Goal: Task Accomplishment & Management: Complete application form

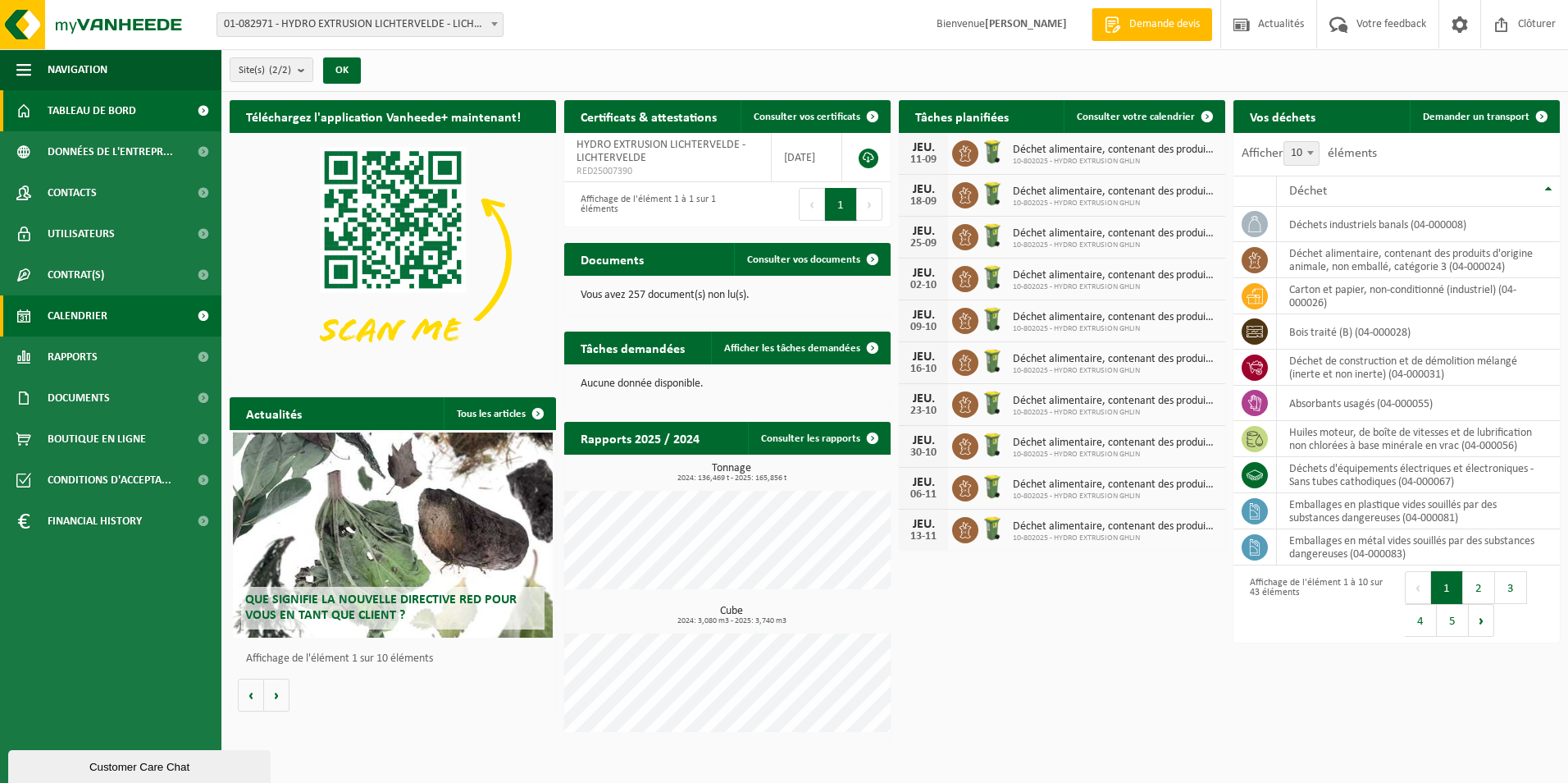
click at [101, 311] on span "Calendrier" at bounding box center [77, 316] width 60 height 41
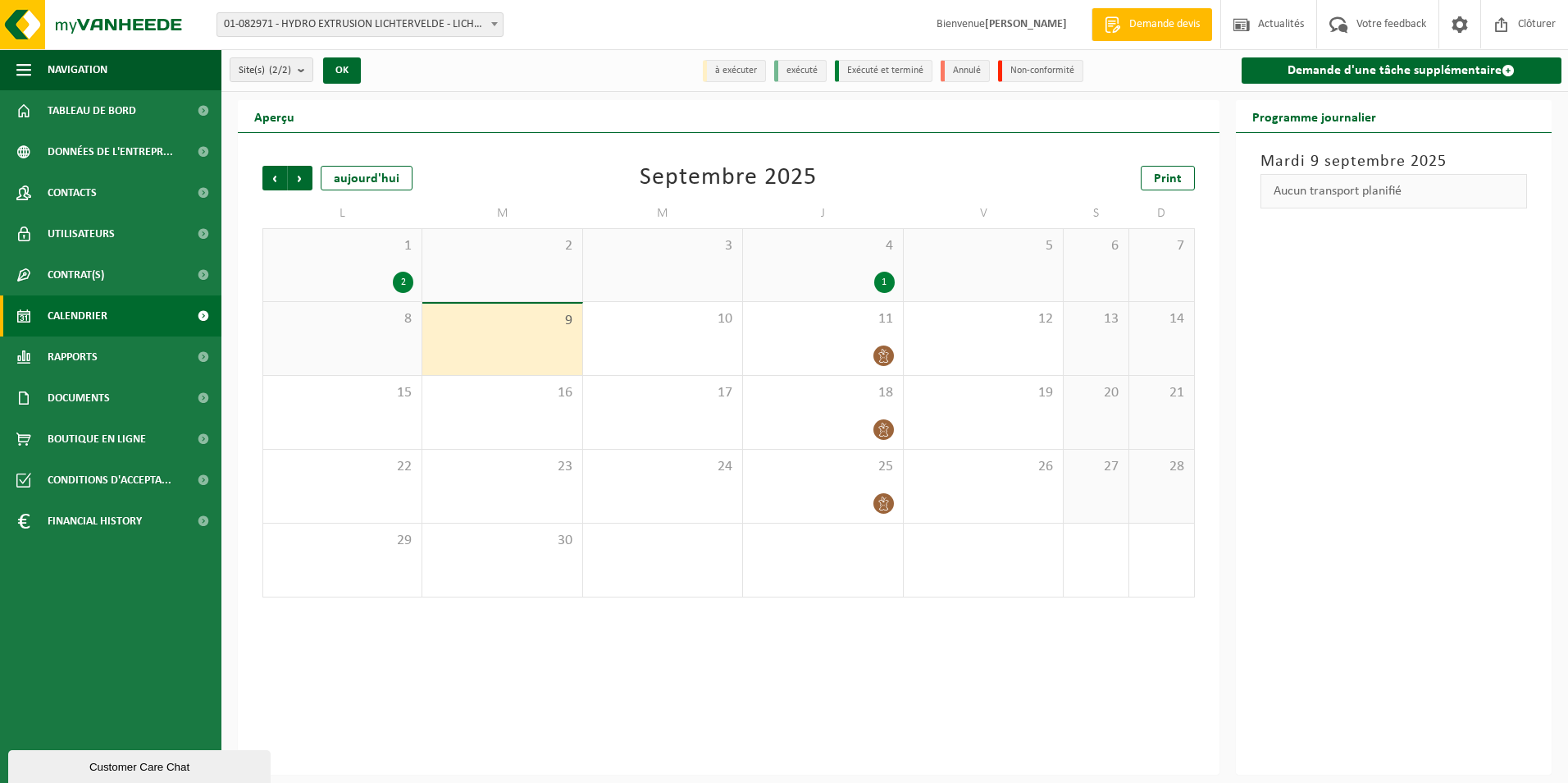
click at [1354, 54] on div "Demande d'une tâche supplémentaire" at bounding box center [1400, 70] width 337 height 42
click at [1354, 62] on link "Demande d'une tâche supplémentaire" at bounding box center [1402, 70] width 320 height 27
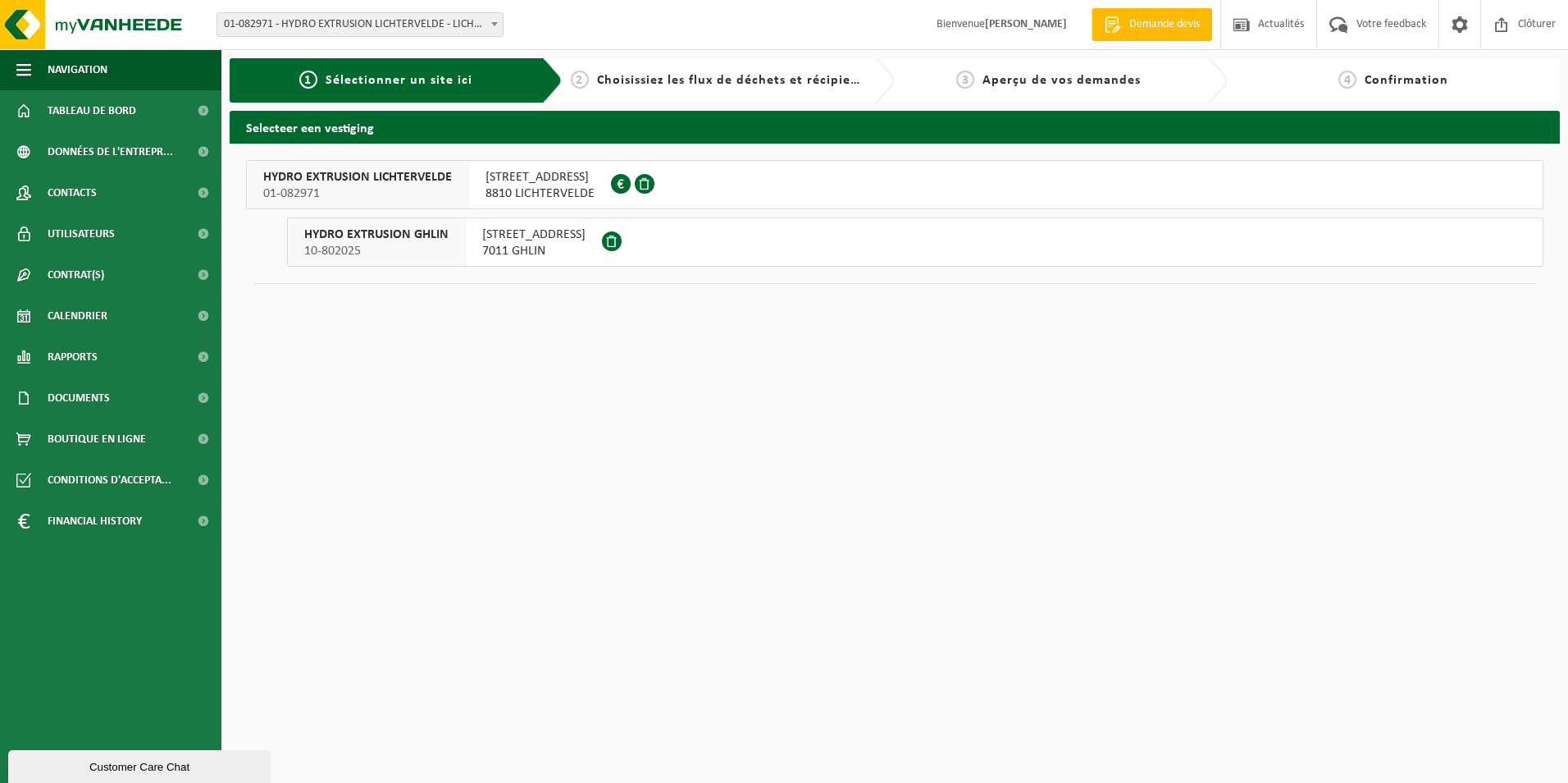
click at [692, 239] on button "HYDRO EXTRUSION GHLIN 10-802025 RUE DES AYETTES 12 7011 GHLIN" at bounding box center [915, 242] width 1256 height 49
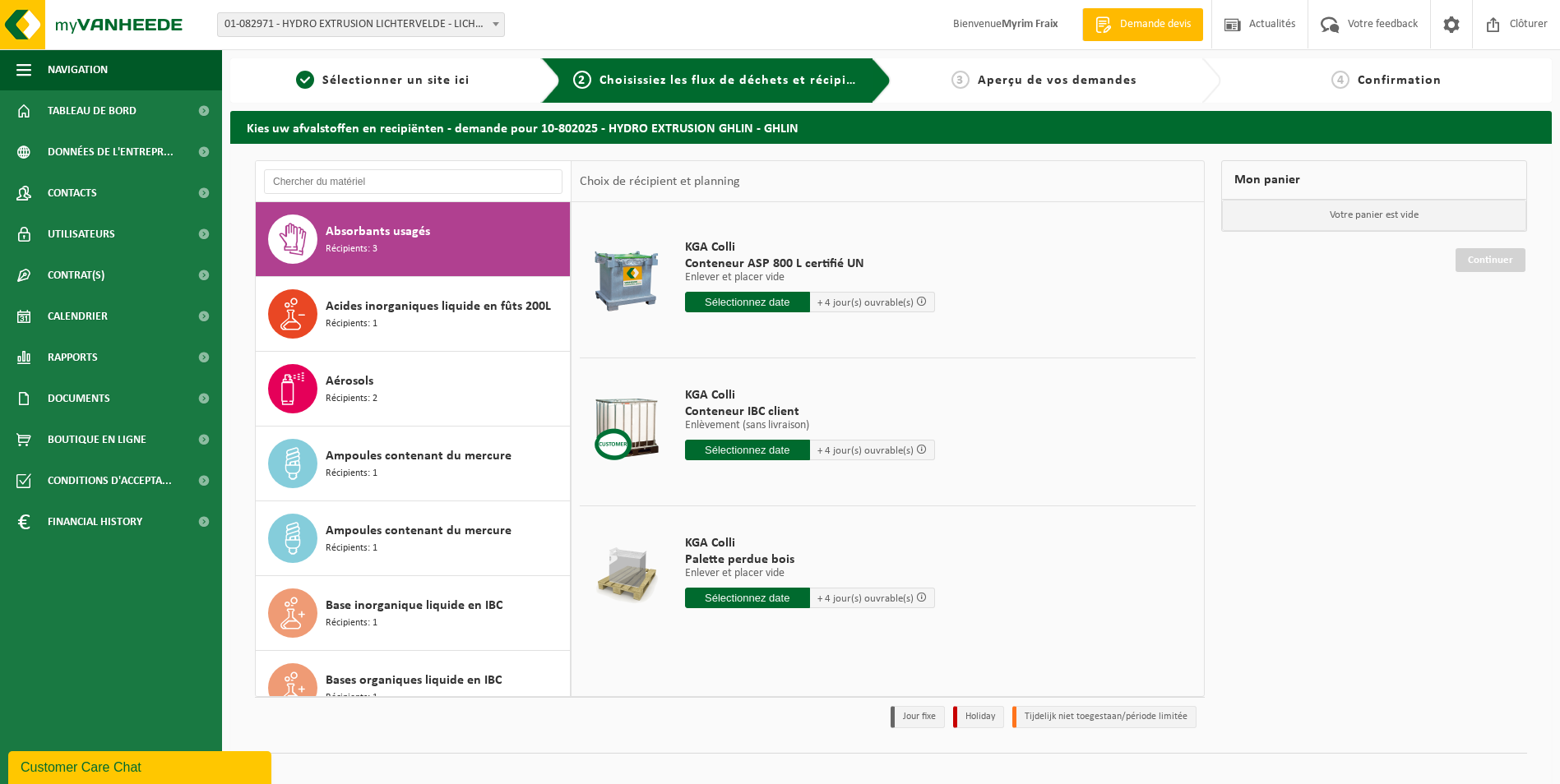
click at [395, 241] on div "Absorbants usagés Récipients: 3" at bounding box center [445, 239] width 240 height 49
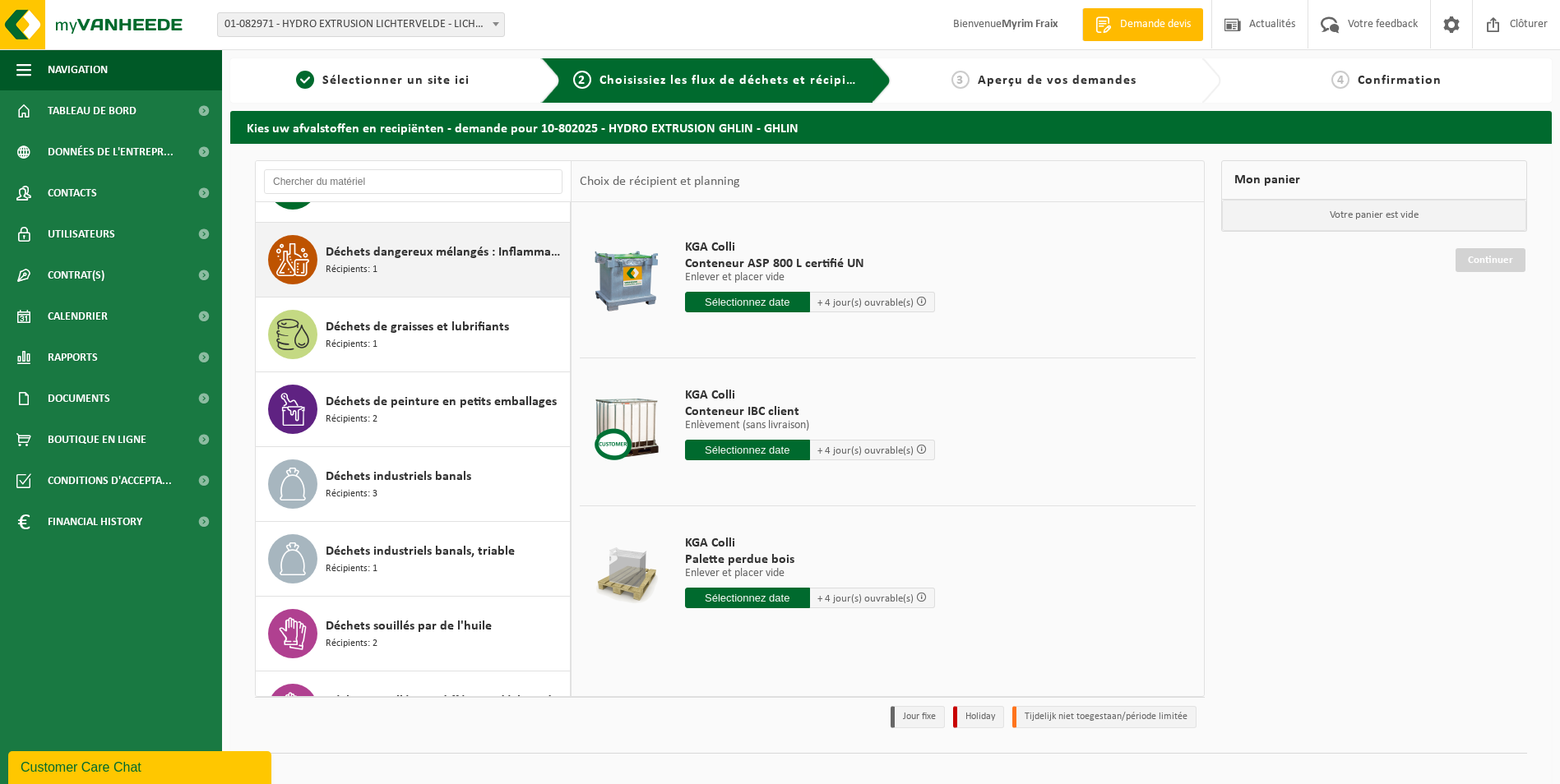
scroll to position [1479, 0]
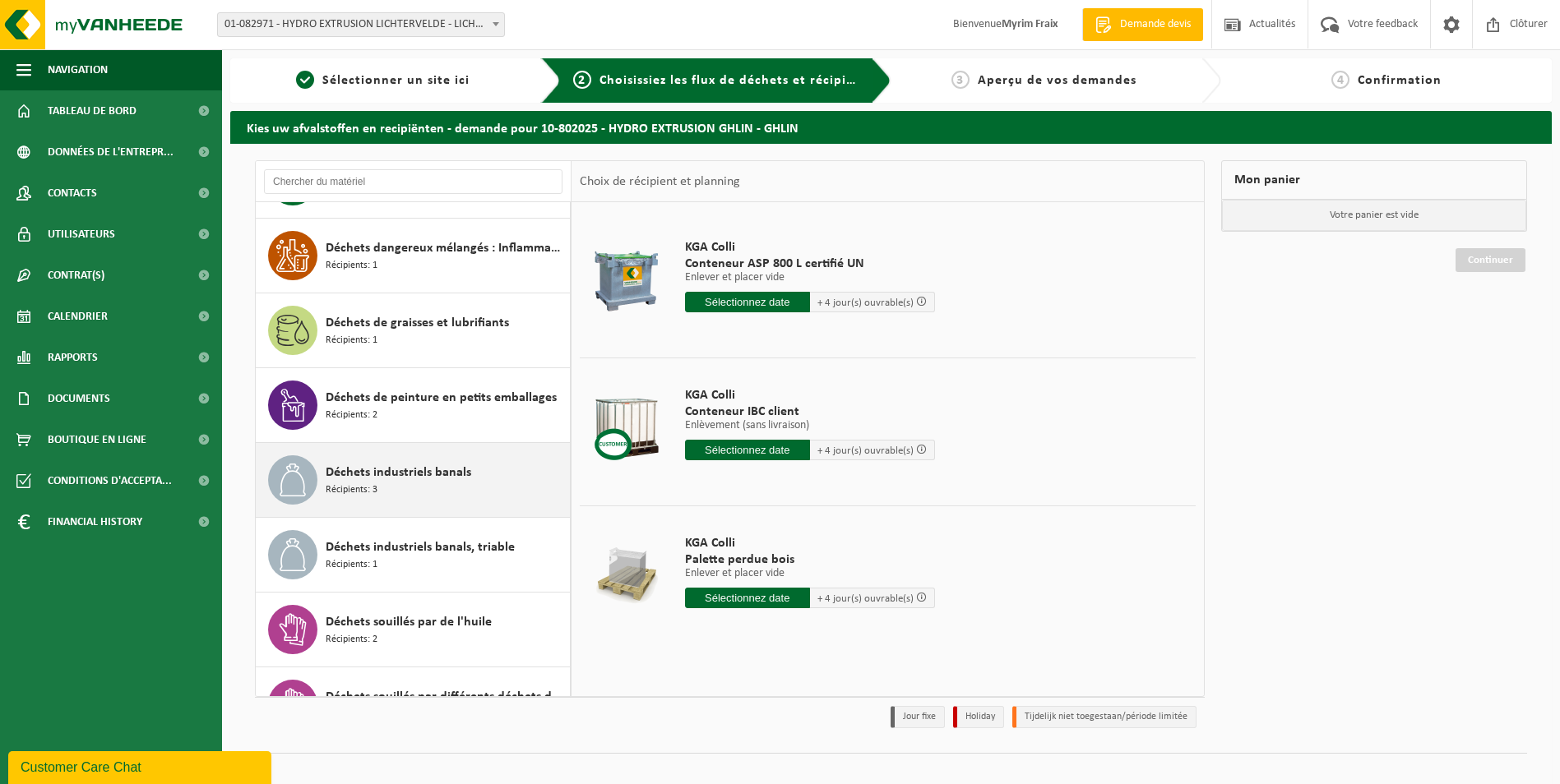
click at [442, 484] on div "Déchets industriels banals Récipients: 3" at bounding box center [445, 480] width 240 height 49
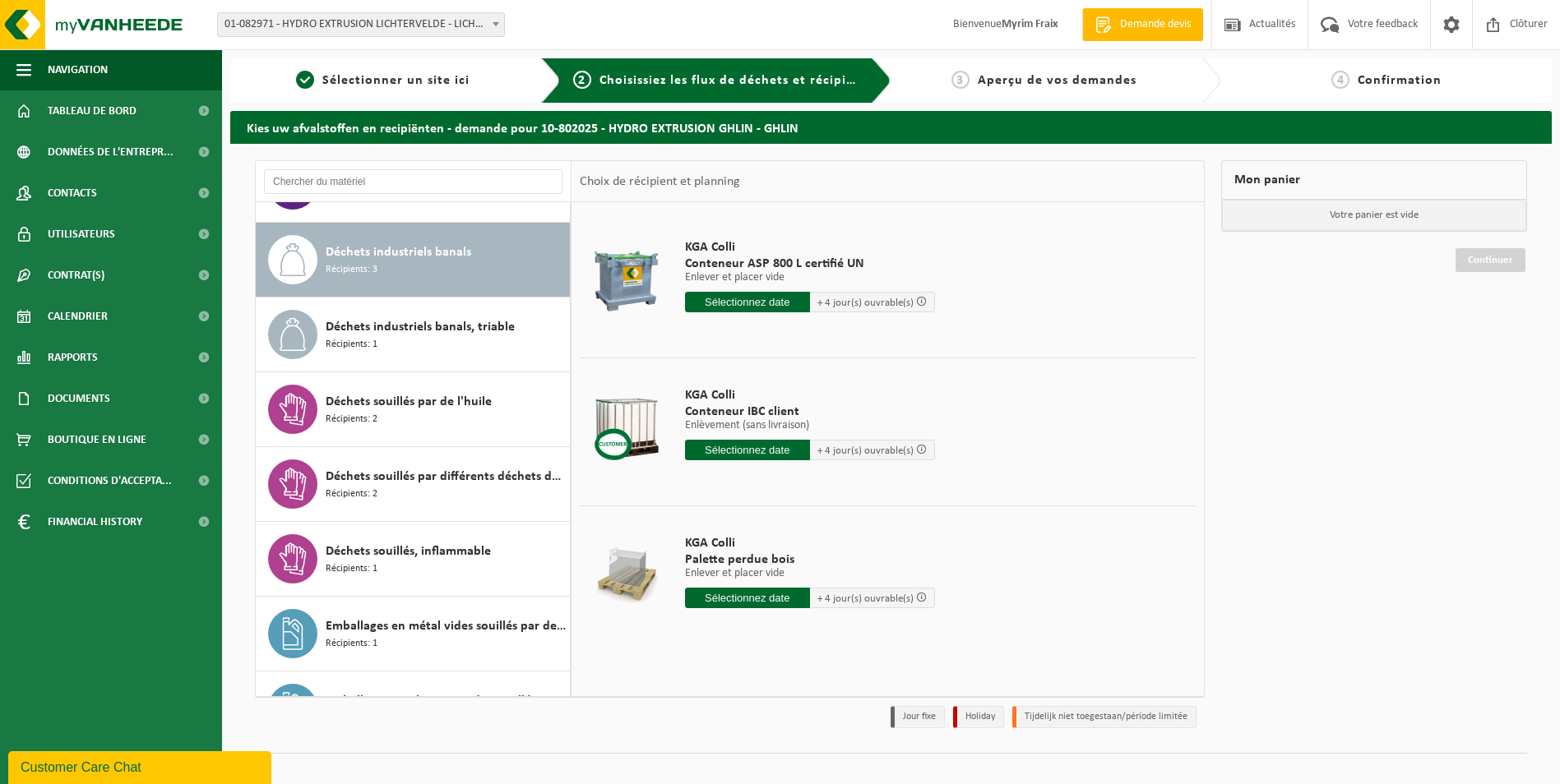
scroll to position [1720, 0]
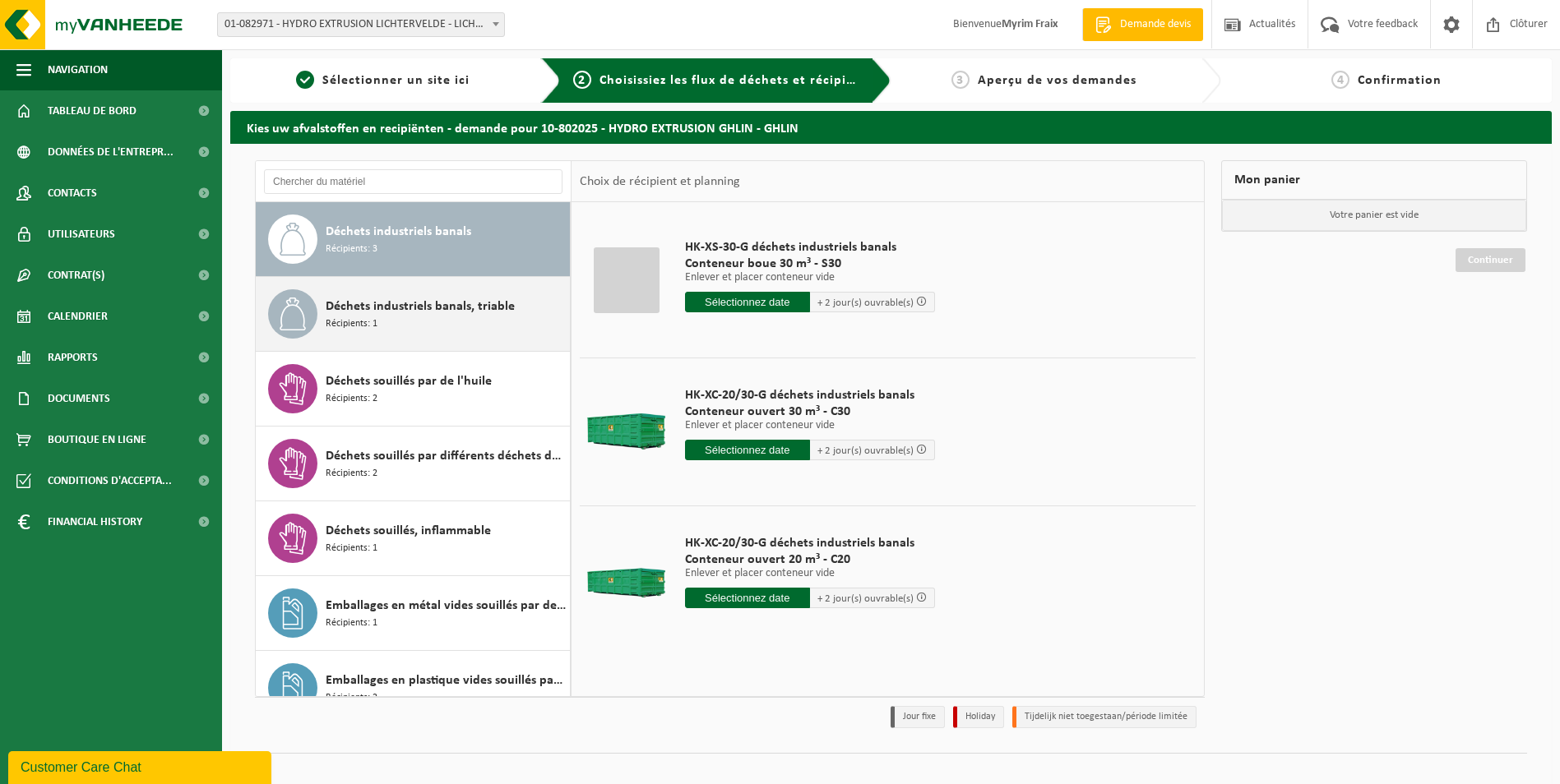
click at [411, 327] on div "Déchets industriels banals, triable Récipients: 1" at bounding box center [445, 314] width 240 height 49
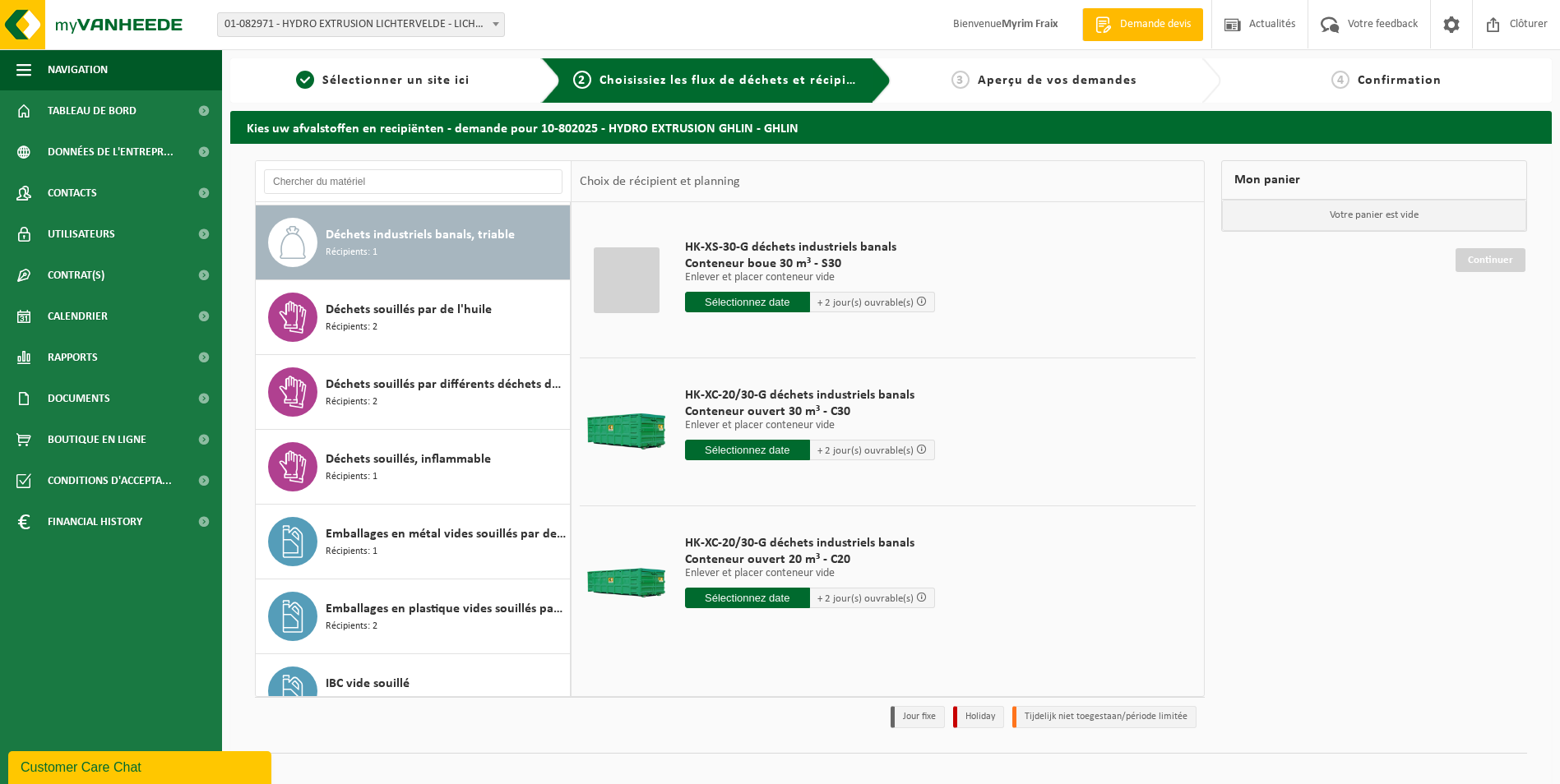
scroll to position [1795, 0]
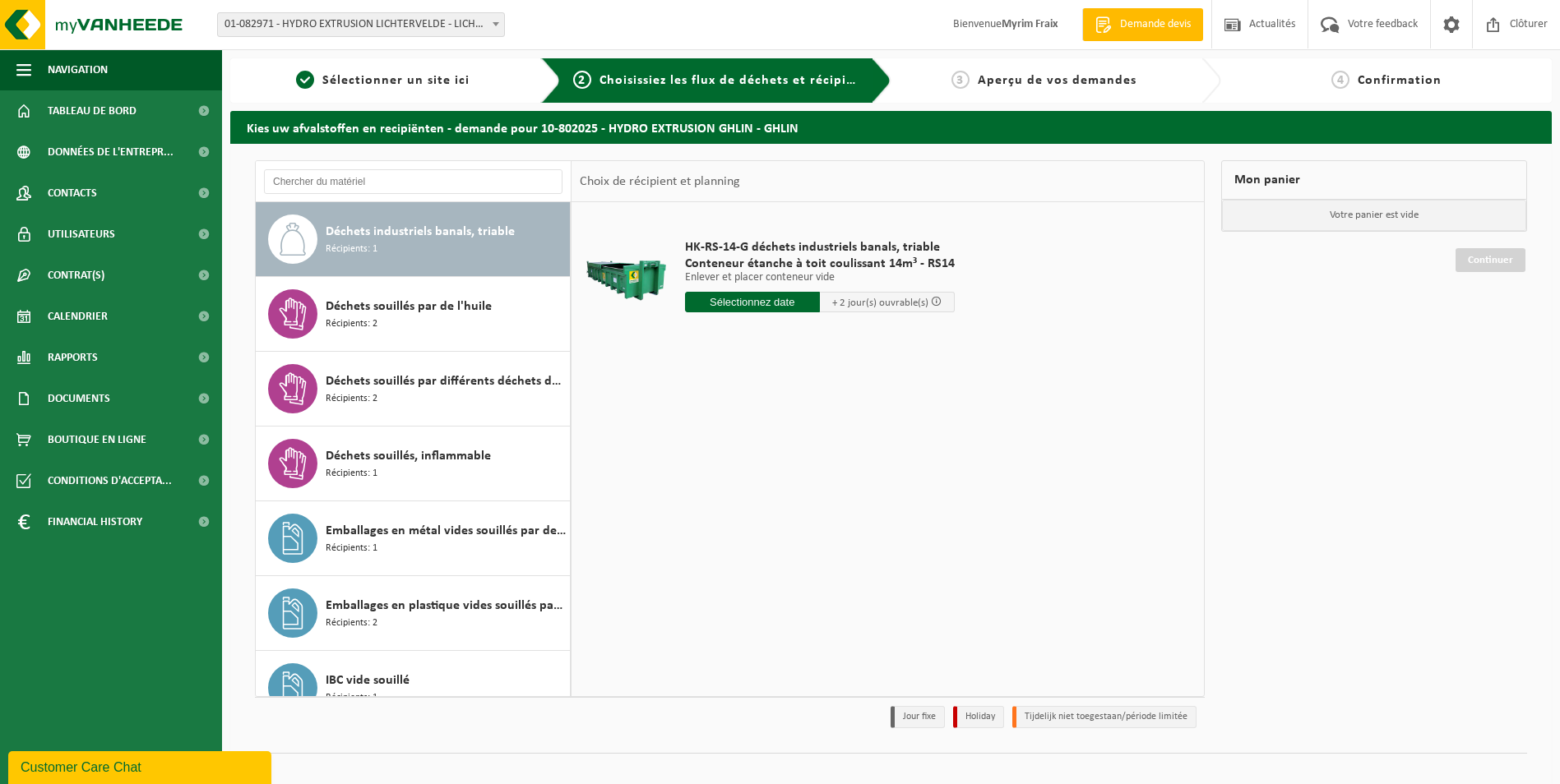
click at [758, 300] on input "text" at bounding box center [752, 301] width 135 height 21
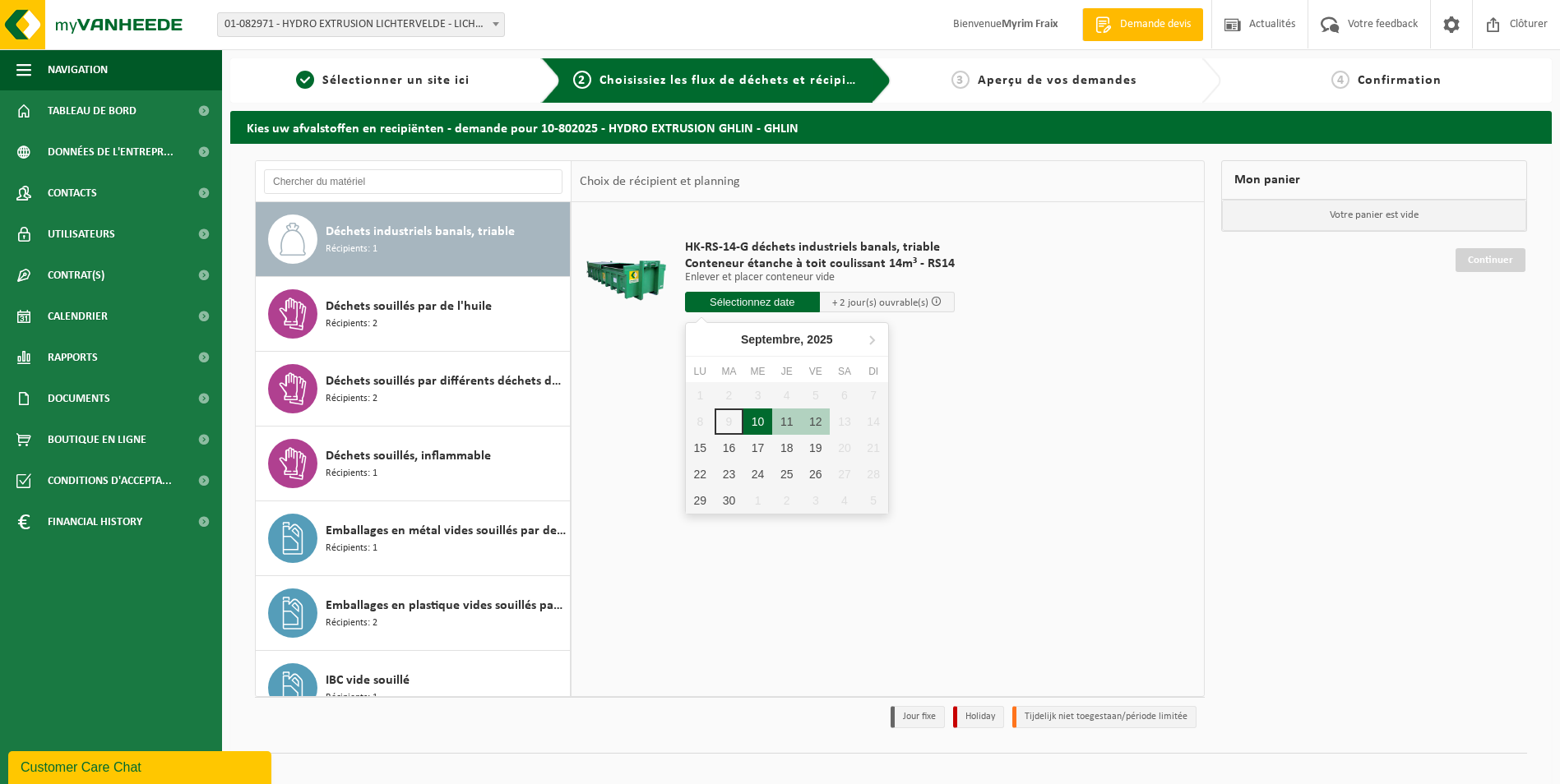
click at [759, 422] on div "10" at bounding box center [757, 422] width 29 height 27
type input "à partir de 2025-09-10"
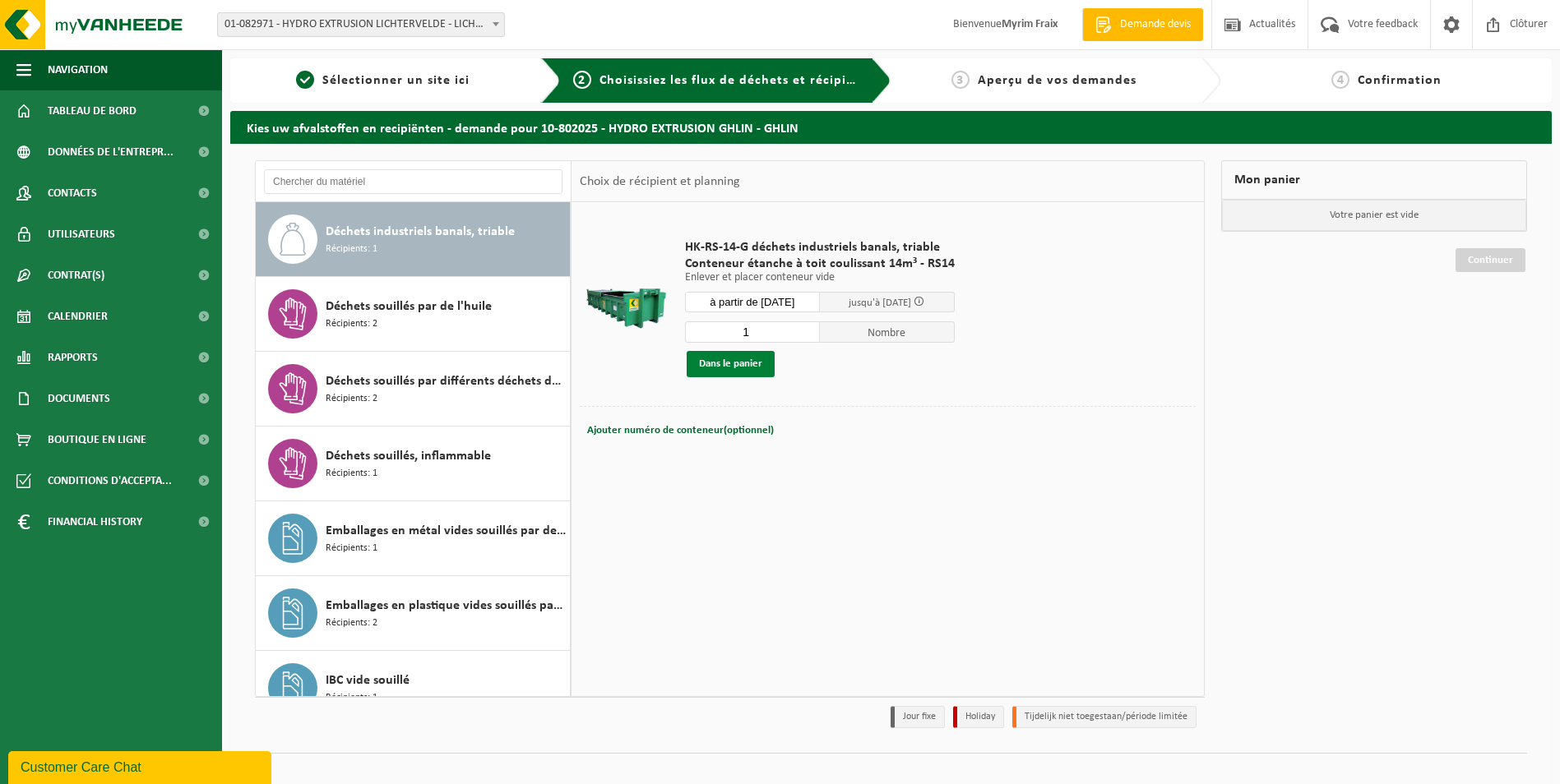
click at [734, 359] on button "Dans le panier" at bounding box center [730, 363] width 88 height 27
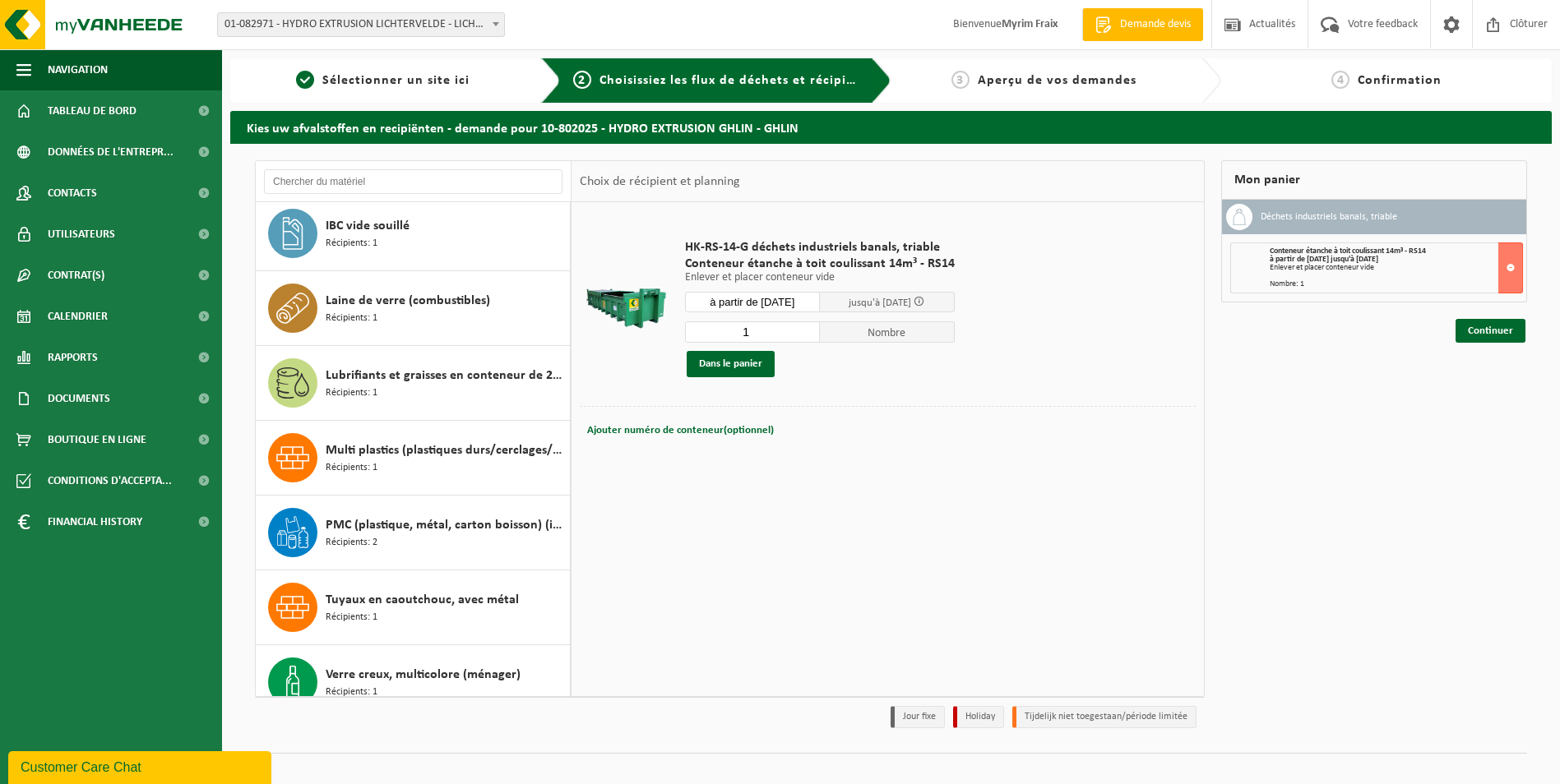
scroll to position [2272, 0]
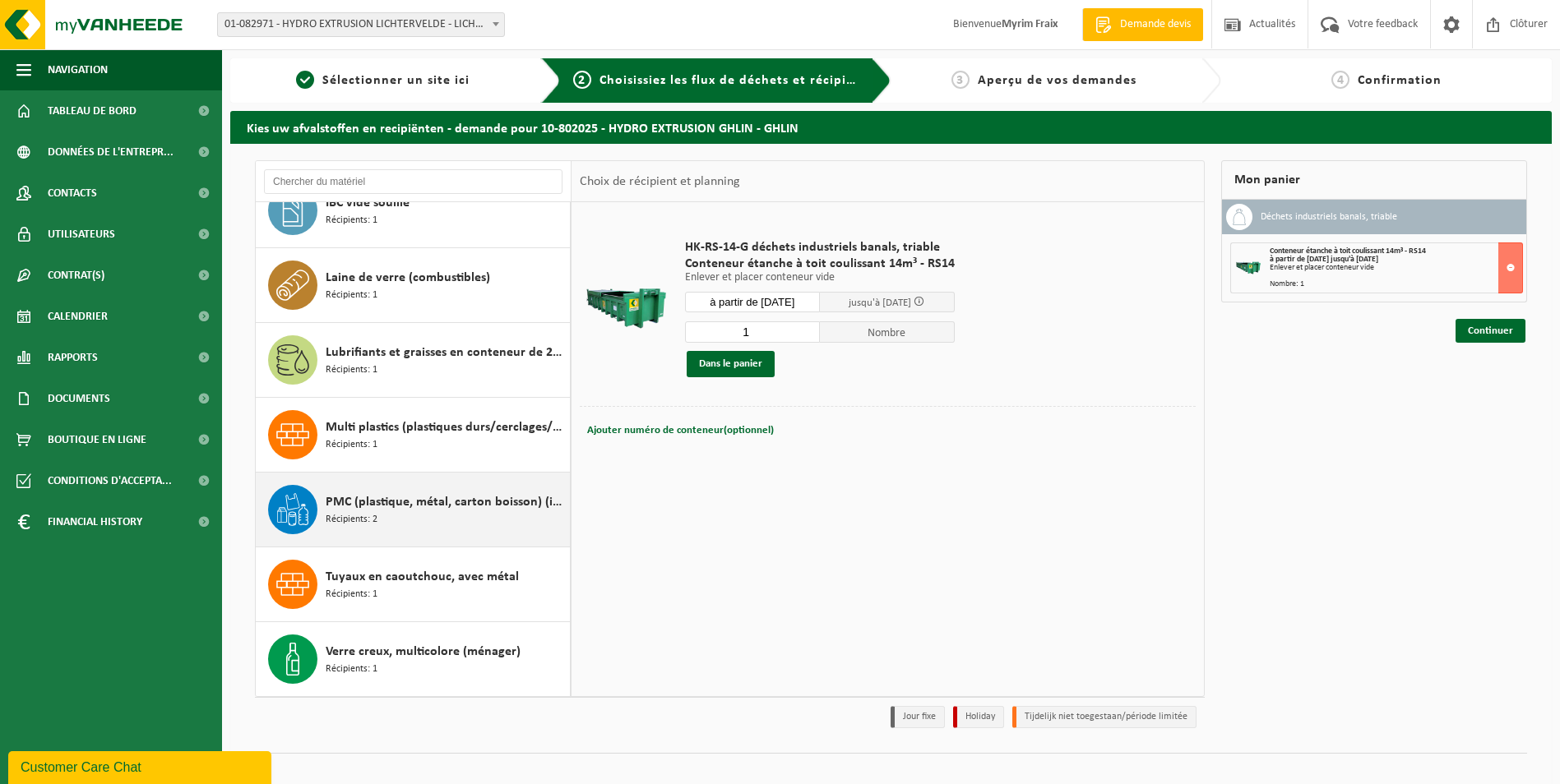
click at [452, 503] on span "PMC (plastique, métal, carton boisson) (industriel)" at bounding box center [445, 502] width 240 height 20
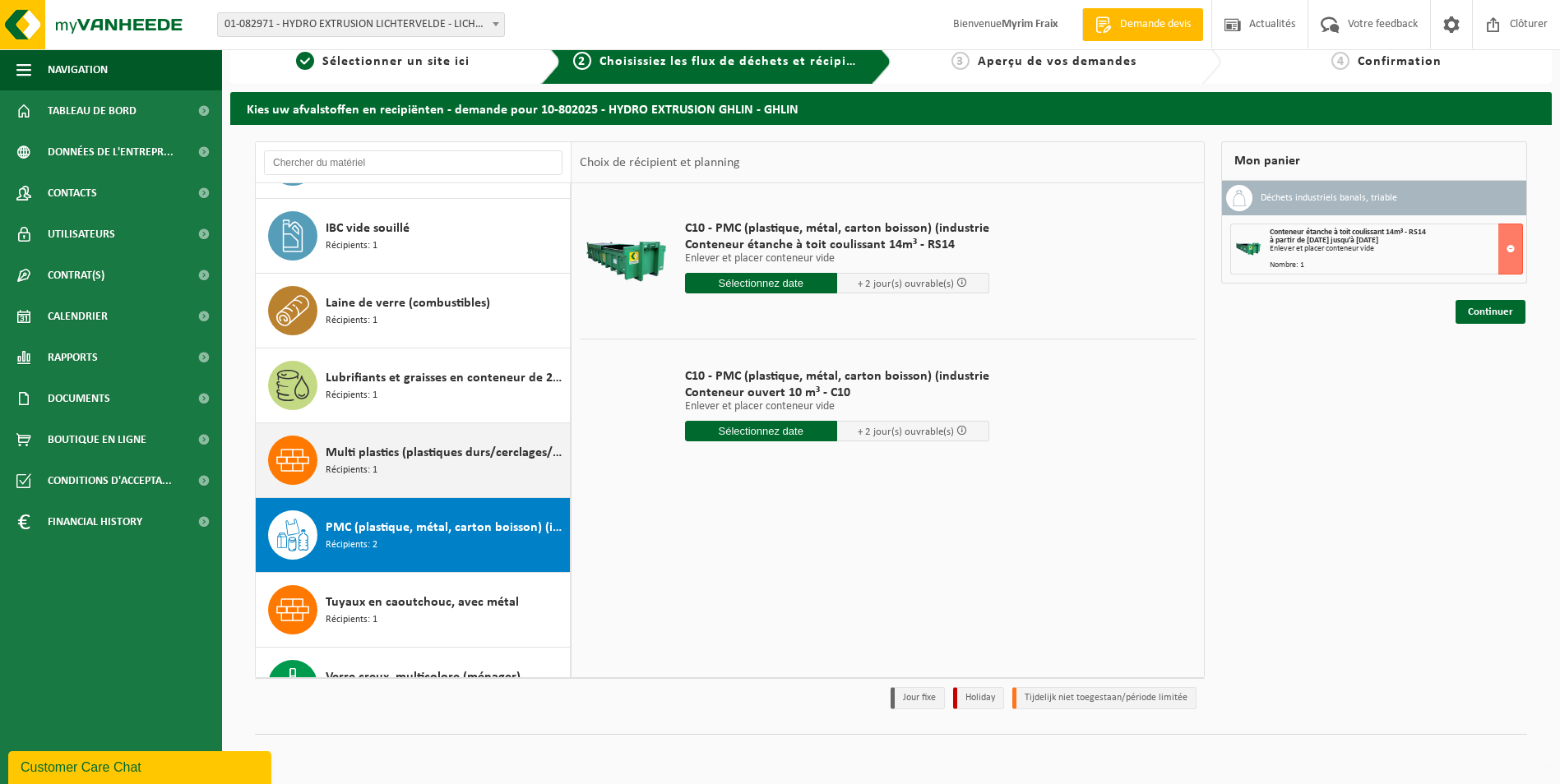
scroll to position [2190, 0]
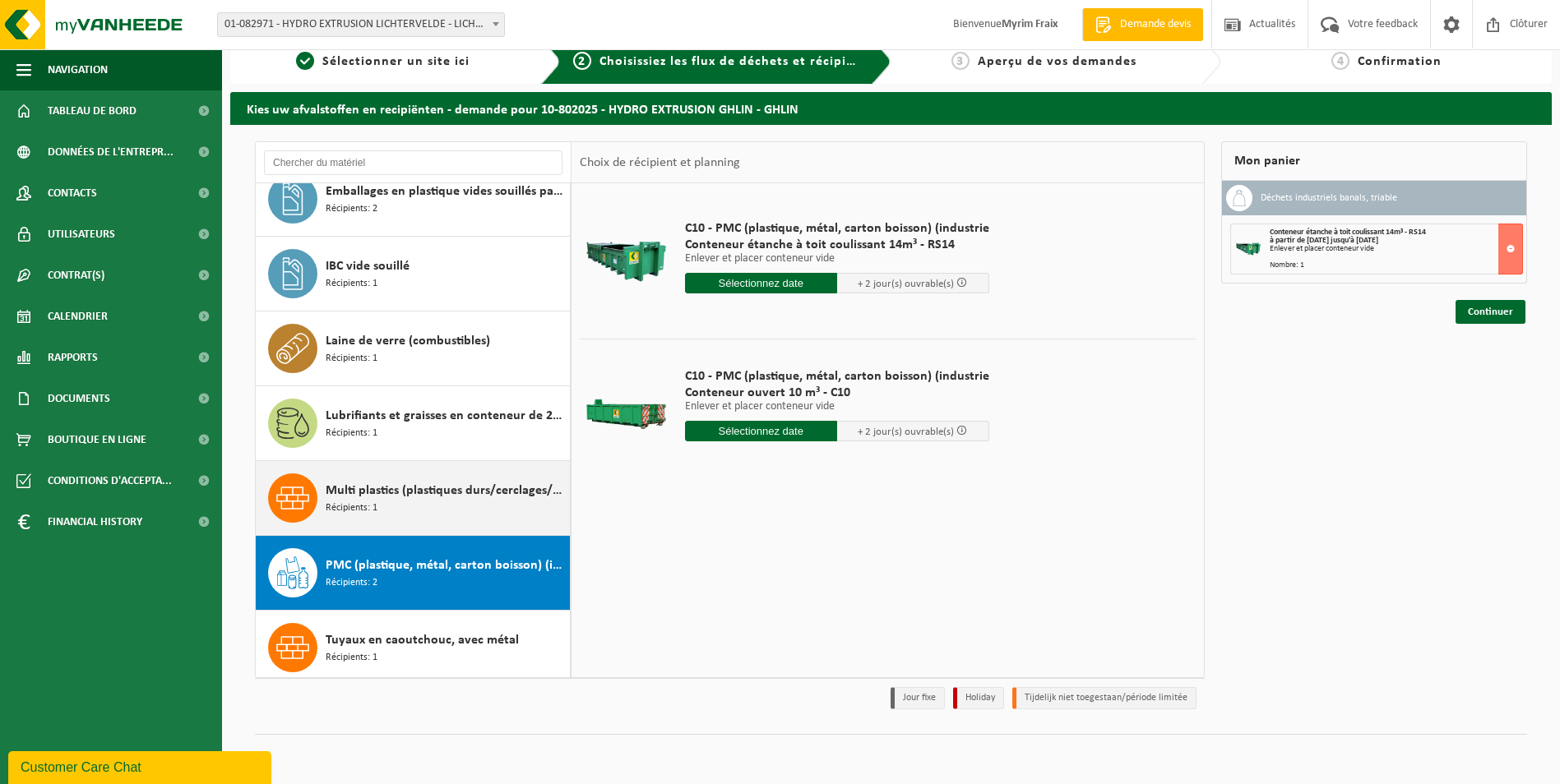
click at [441, 490] on span "Multi plastics (plastiques durs/cerclages/EPS/film naturel/film mélange/PMC)" at bounding box center [445, 490] width 240 height 20
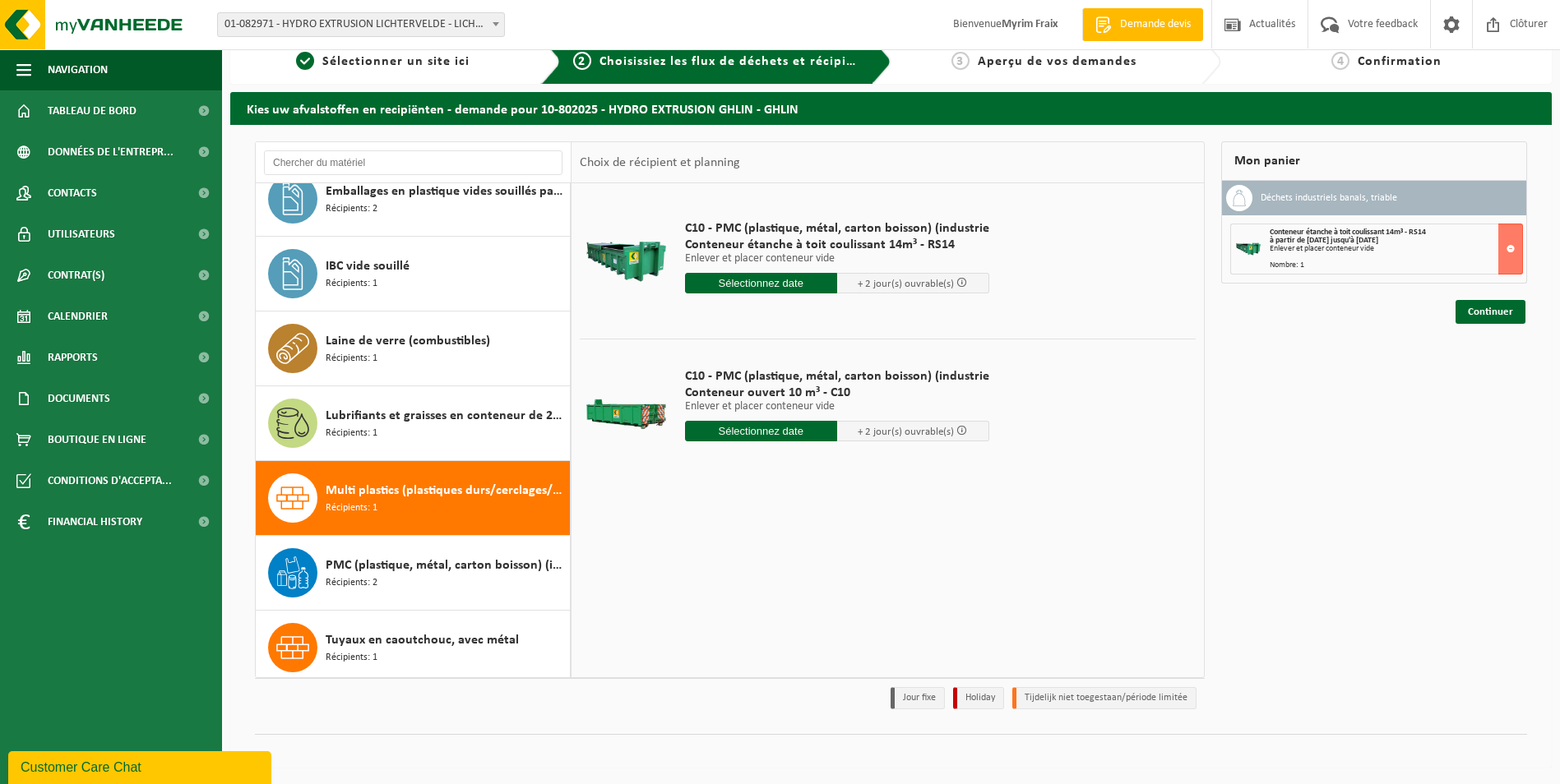
scroll to position [2272, 0]
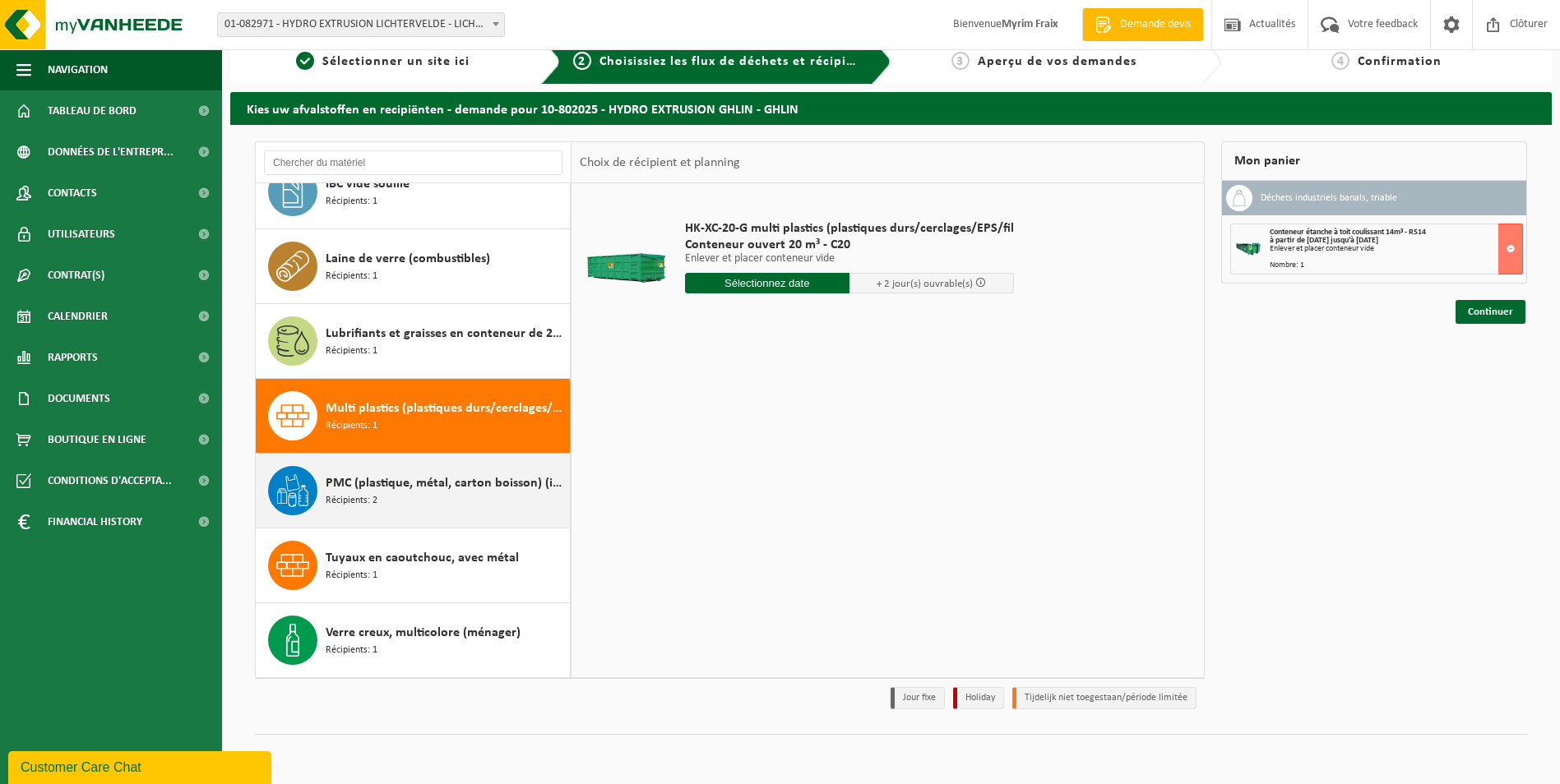
click at [414, 503] on div "PMC (plastique, métal, carton boisson) (industriel) Récipients: 2" at bounding box center [445, 490] width 240 height 49
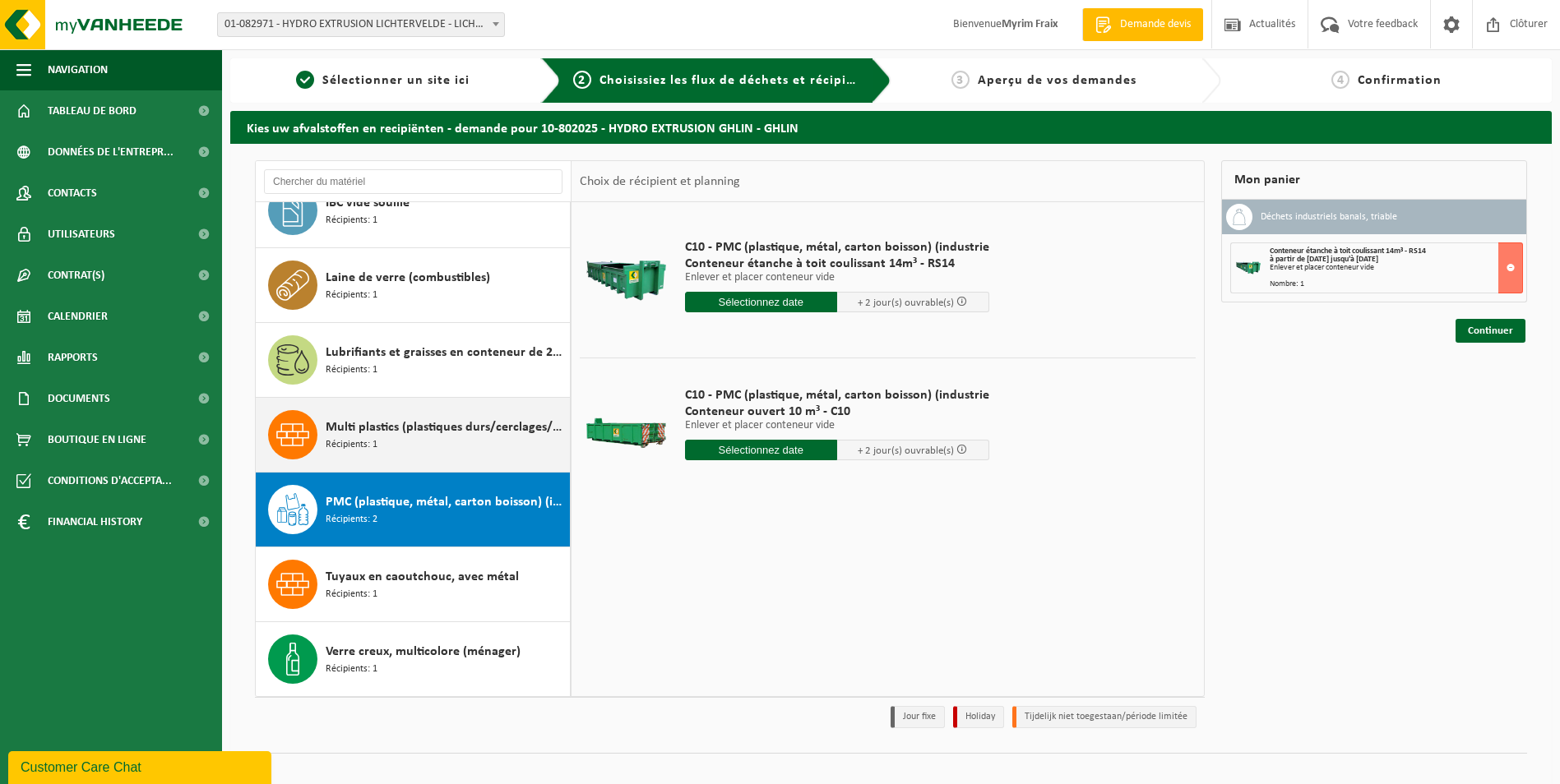
click at [422, 450] on div "Multi plastics (plastiques durs/cerclages/EPS/film naturel/film mélange/PMC) Ré…" at bounding box center [445, 434] width 240 height 49
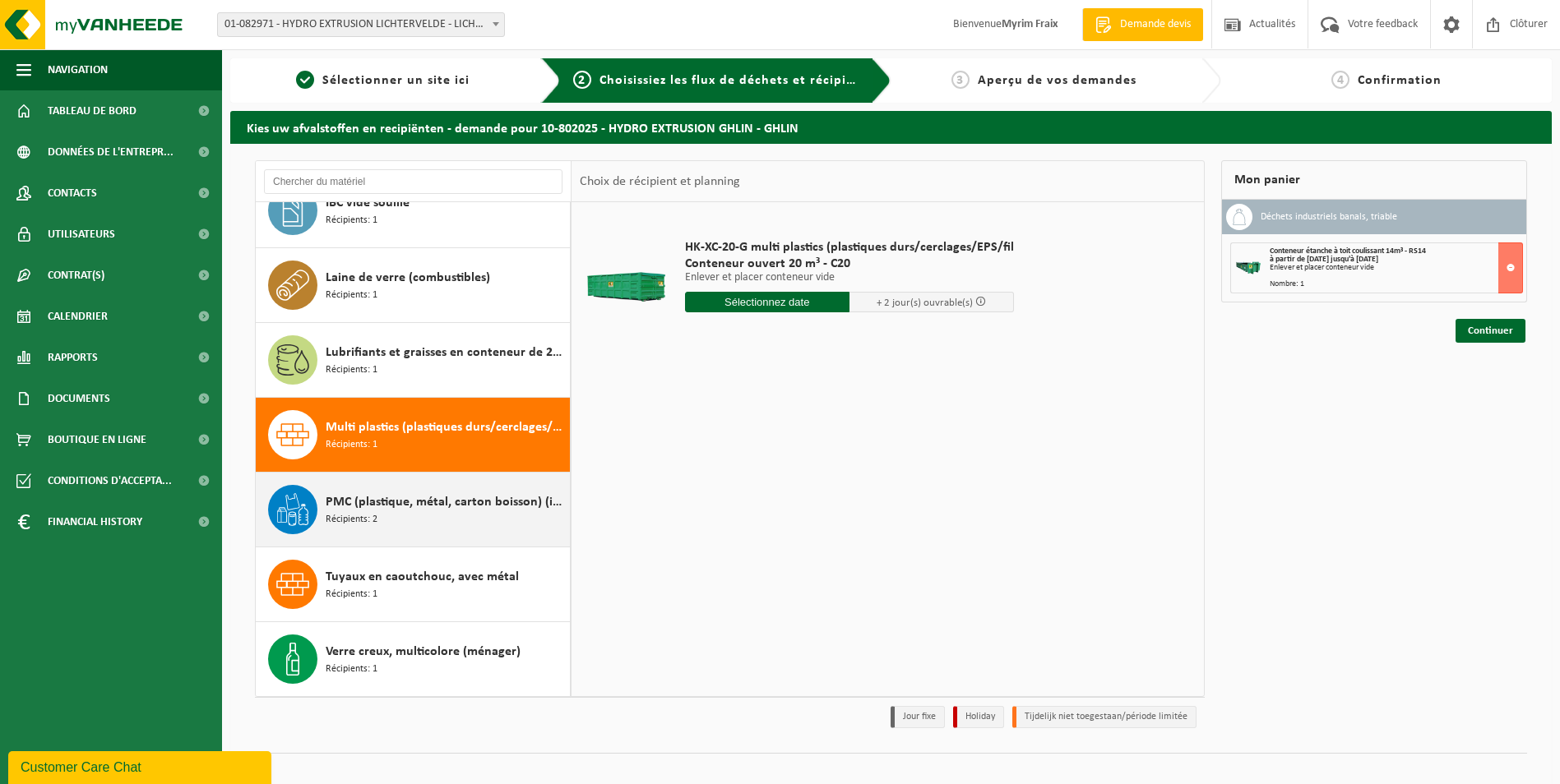
click at [425, 489] on div "PMC (plastique, métal, carton boisson) (industriel) Récipients: 2" at bounding box center [445, 509] width 240 height 49
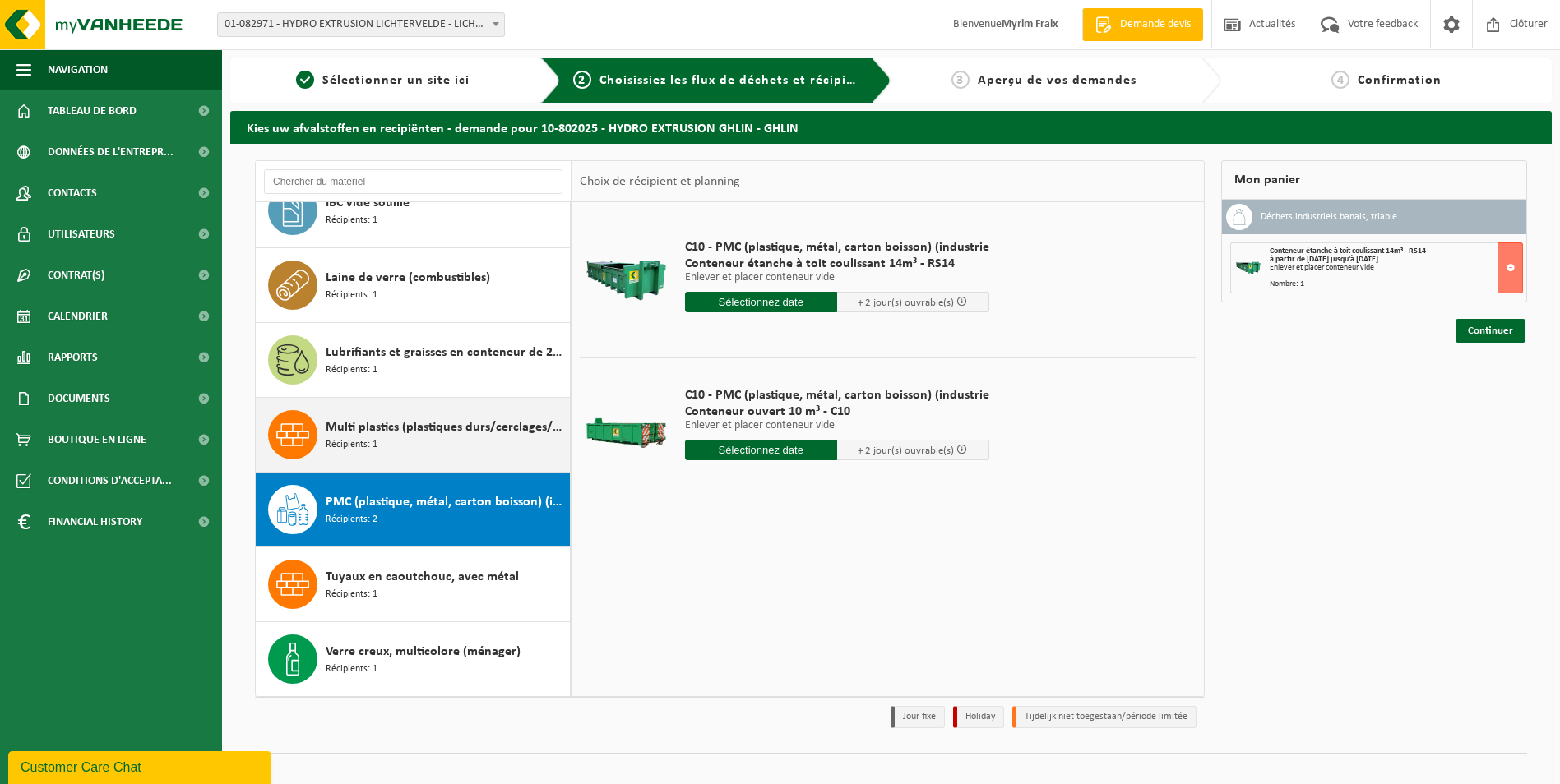
click at [407, 451] on div "Multi plastics (plastiques durs/cerclages/EPS/film naturel/film mélange/PMC) Ré…" at bounding box center [445, 434] width 240 height 49
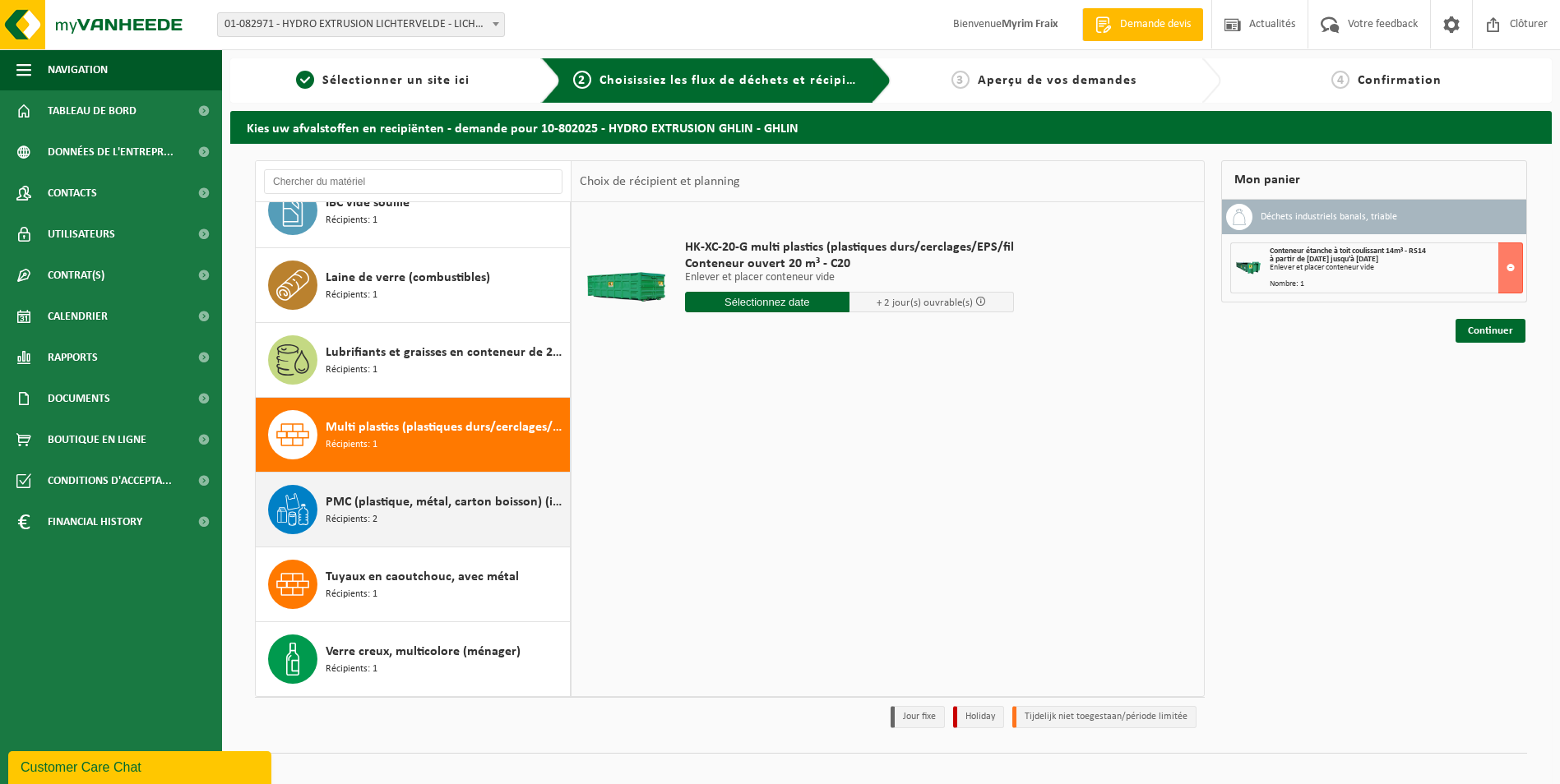
click at [419, 493] on span "PMC (plastique, métal, carton boisson) (industriel)" at bounding box center [445, 502] width 240 height 20
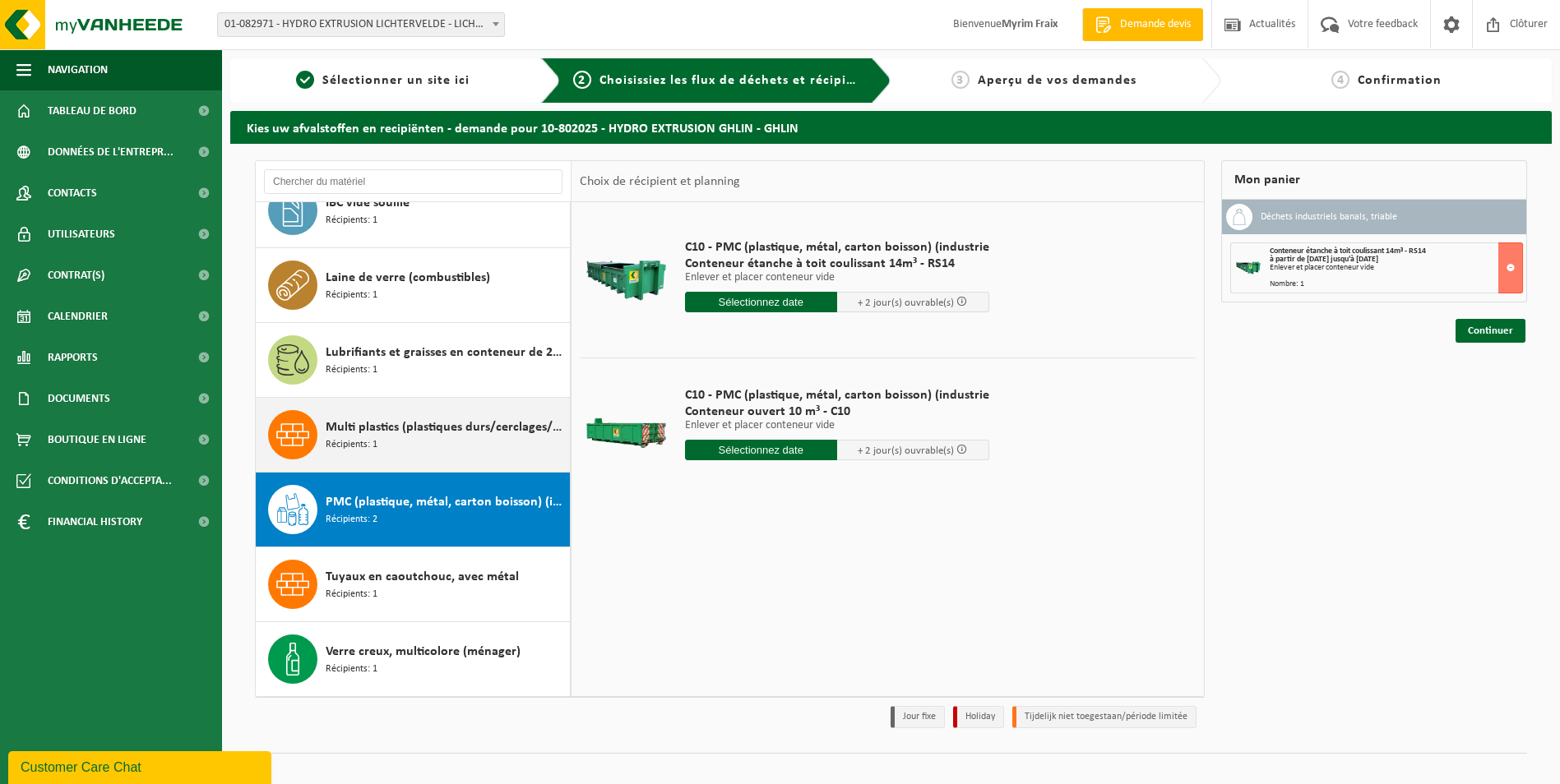
click at [375, 431] on span "Multi plastics (plastiques durs/cerclages/EPS/film naturel/film mélange/PMC)" at bounding box center [445, 427] width 240 height 20
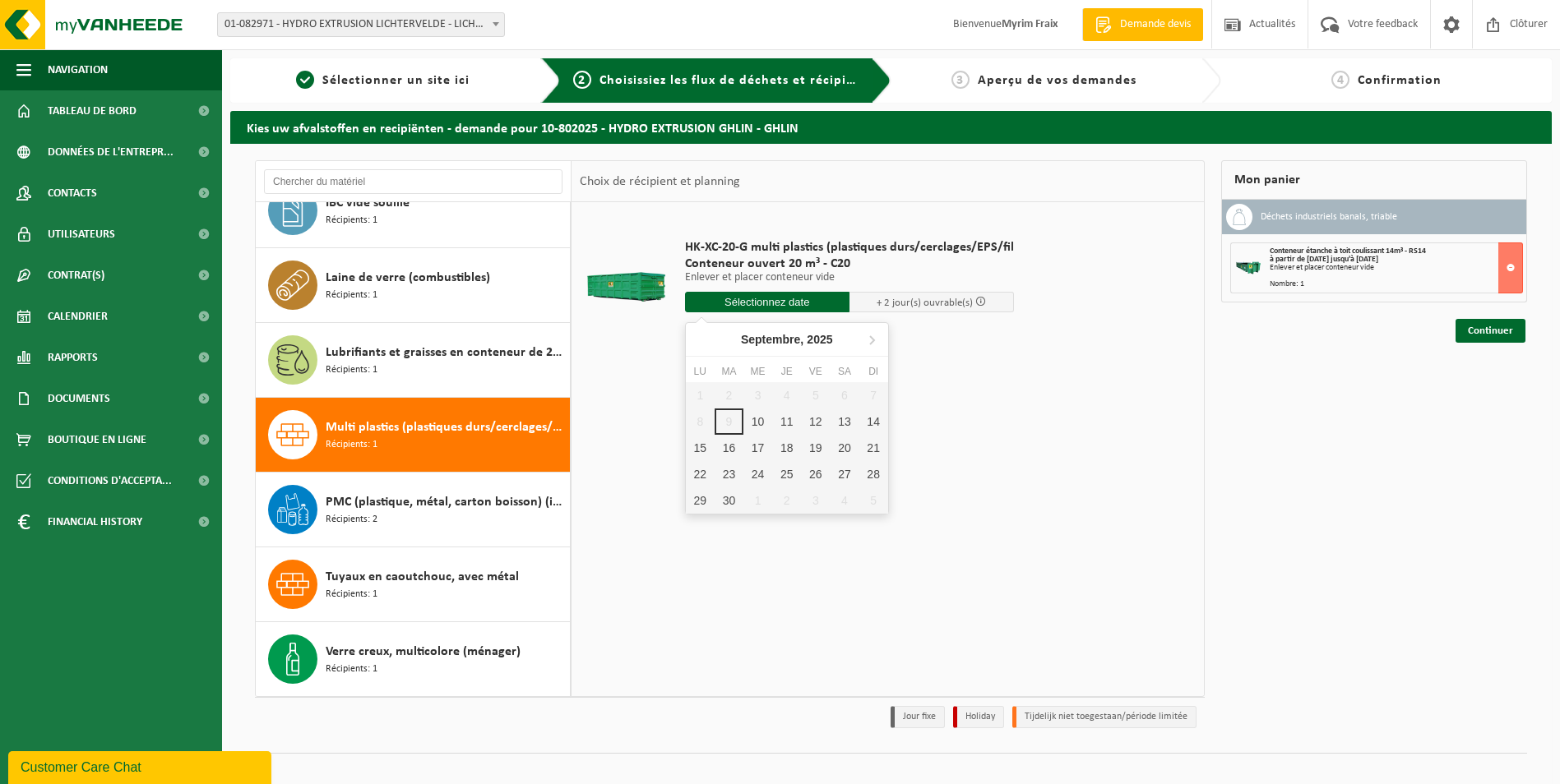
click at [810, 303] on input "text" at bounding box center [767, 301] width 165 height 21
click at [757, 421] on div "10" at bounding box center [757, 422] width 29 height 27
type input "à partir de 2025-09-10"
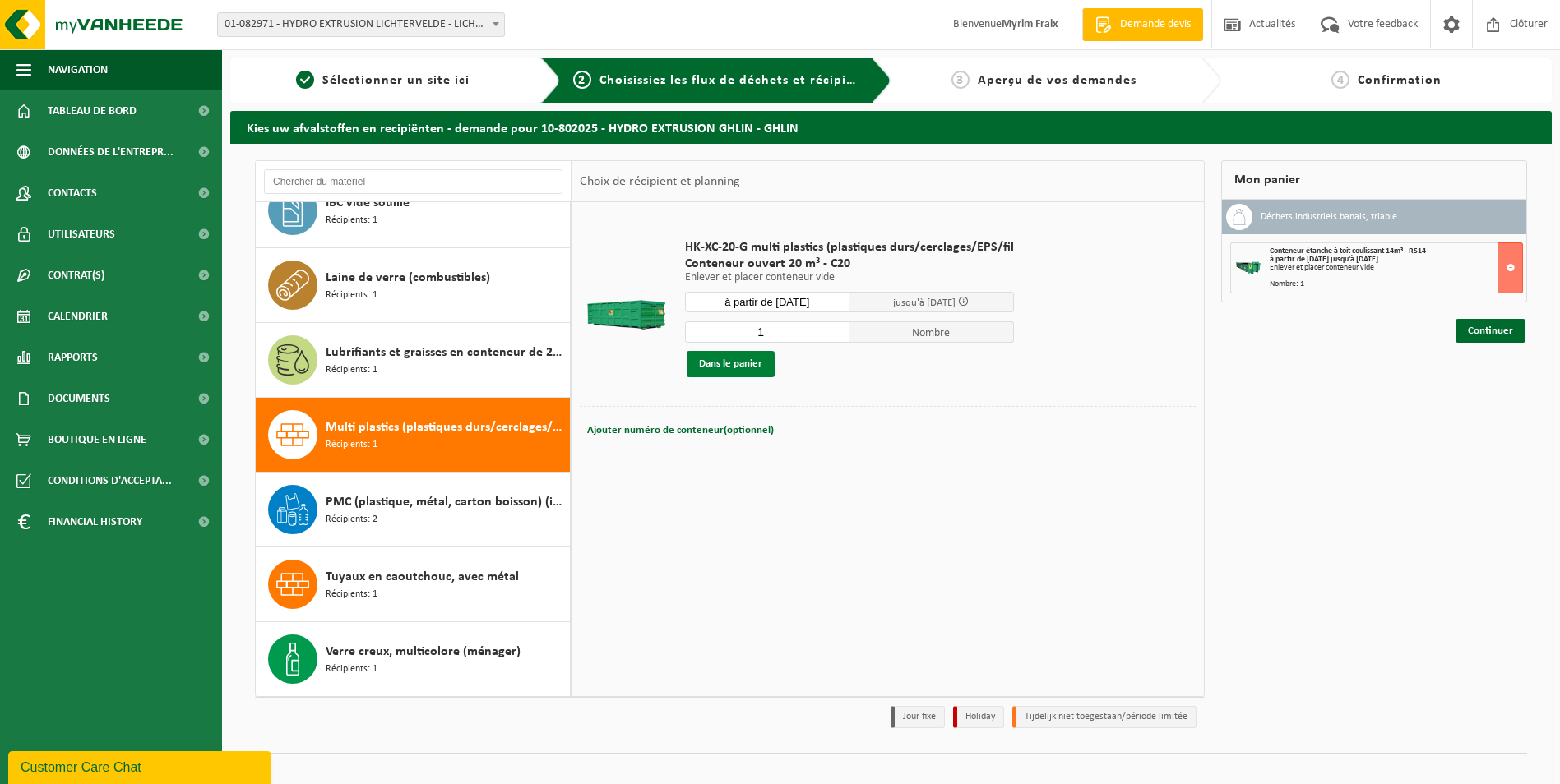
click at [756, 365] on button "Dans le panier" at bounding box center [730, 363] width 88 height 27
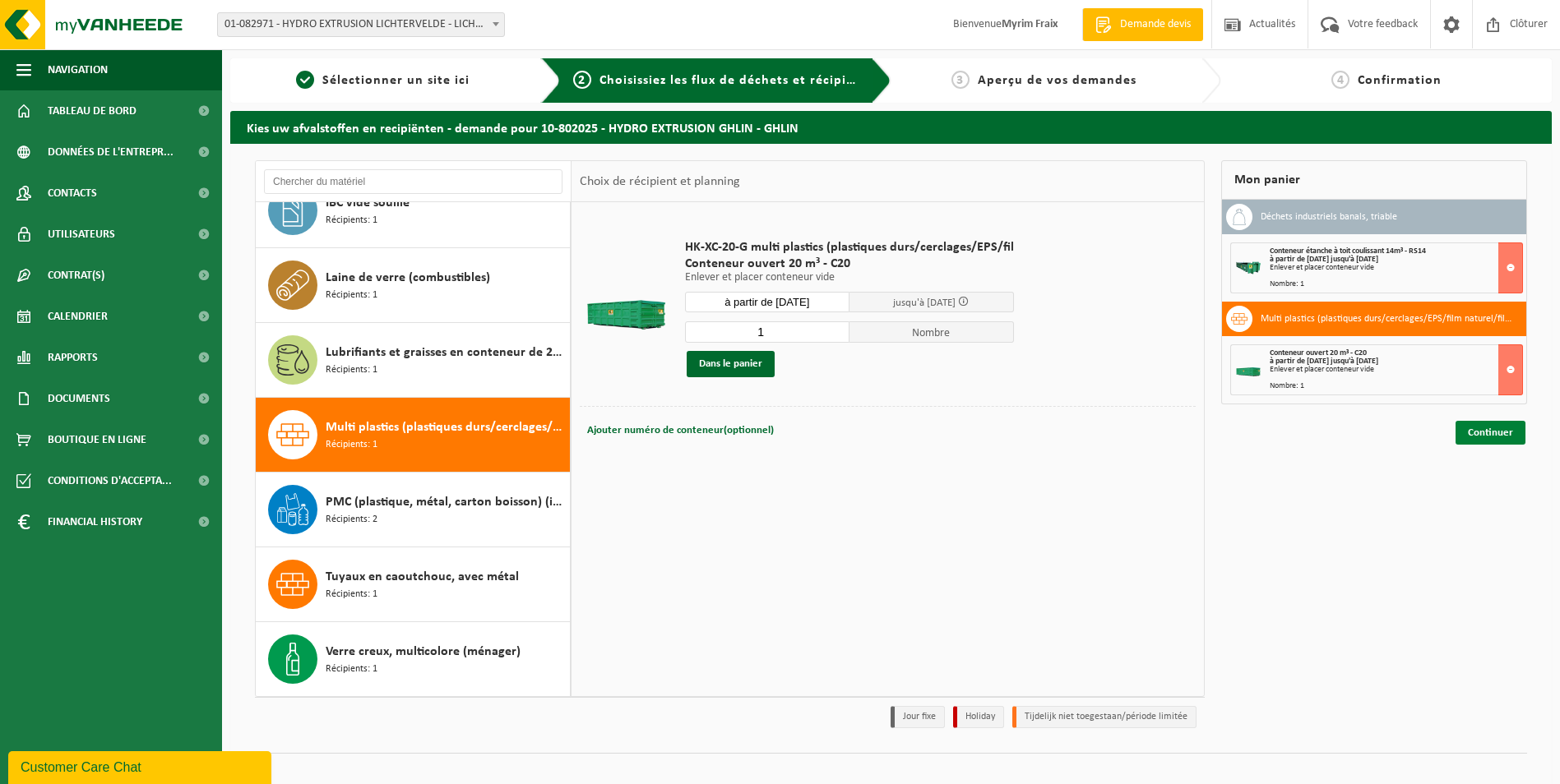
click at [1484, 431] on link "Continuer" at bounding box center [1490, 432] width 70 height 24
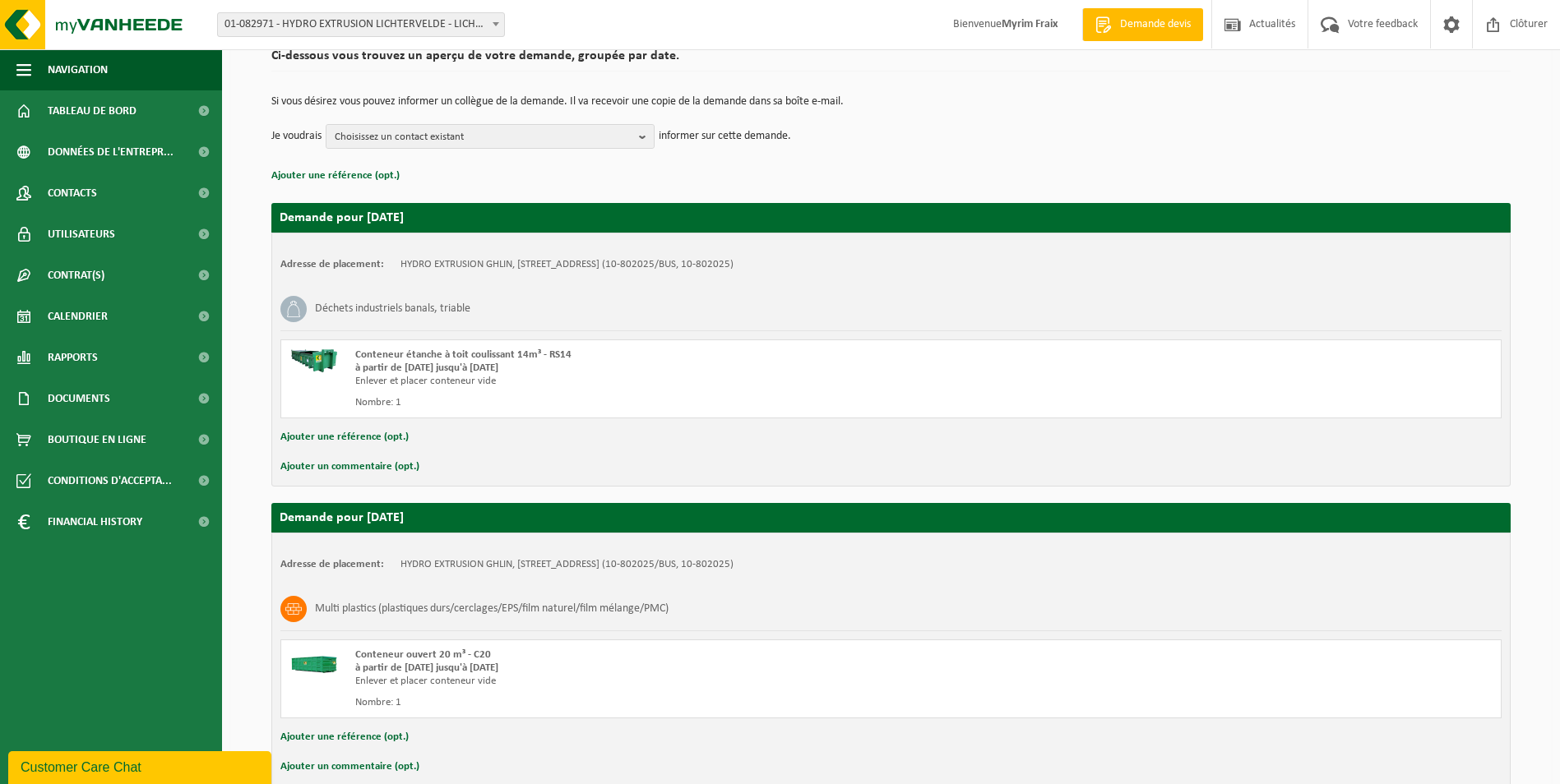
scroll to position [164, 0]
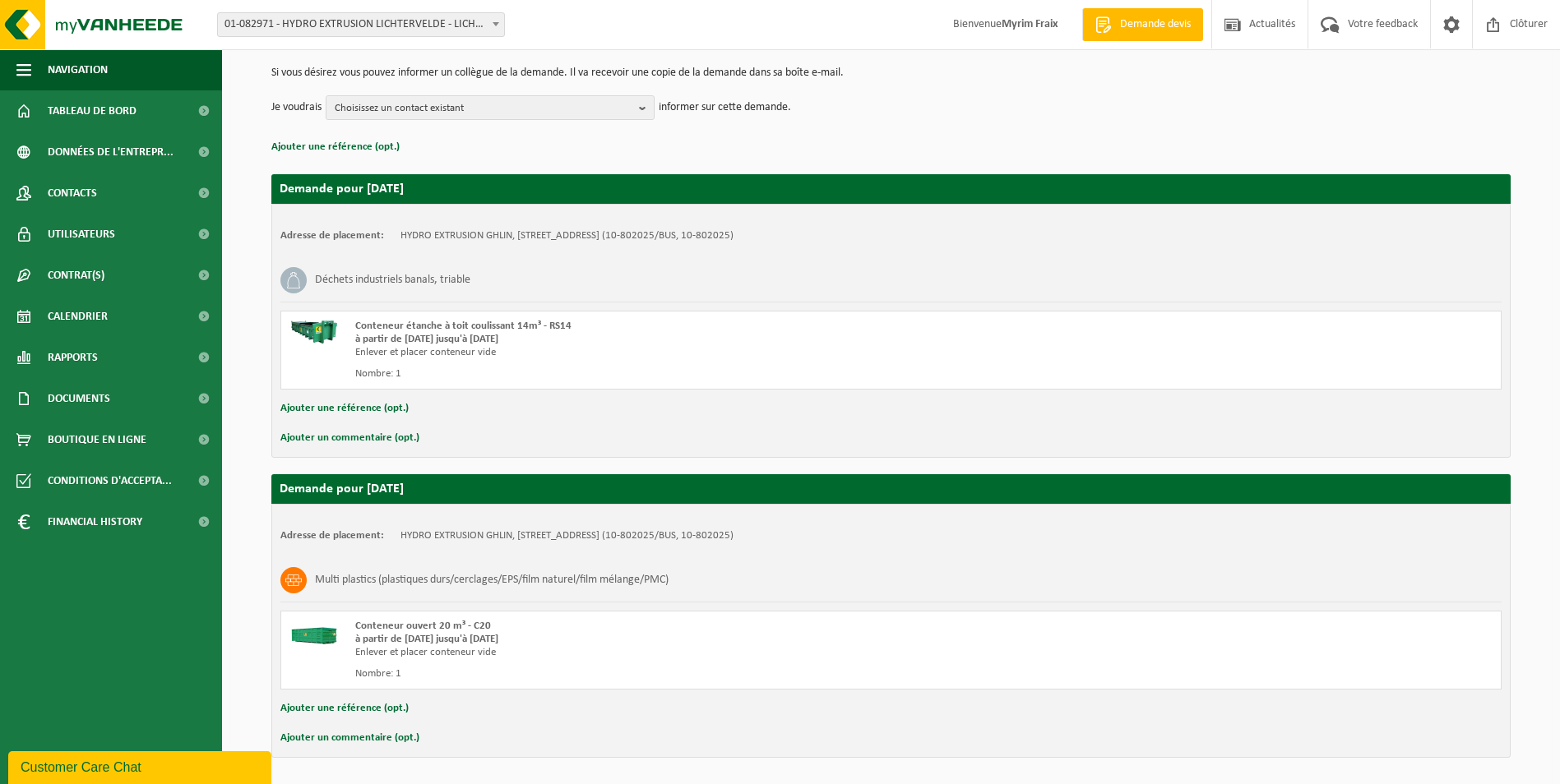
click at [395, 411] on button "Ajouter une référence (opt.)" at bounding box center [345, 409] width 128 height 22
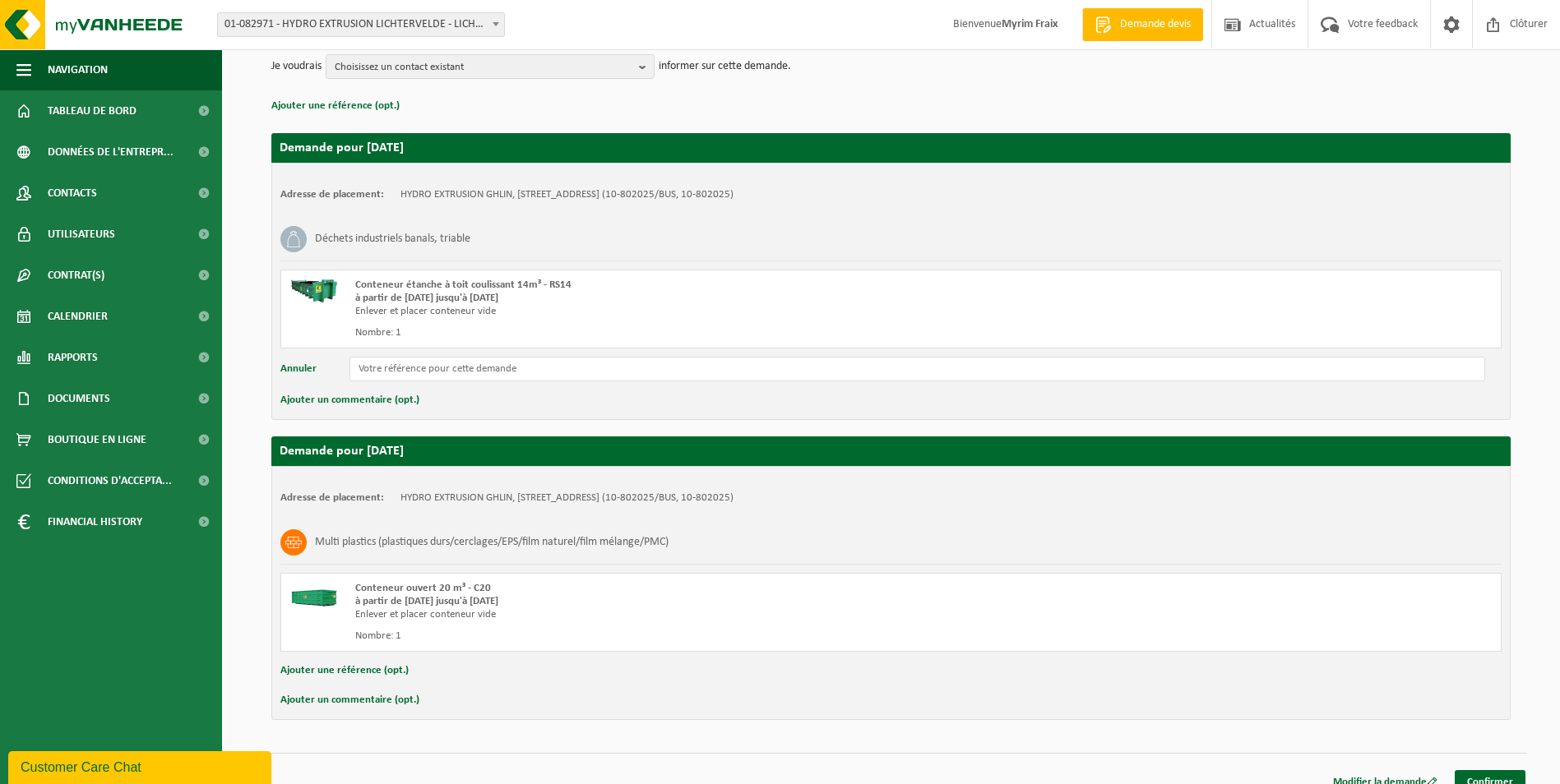
scroll to position [225, 0]
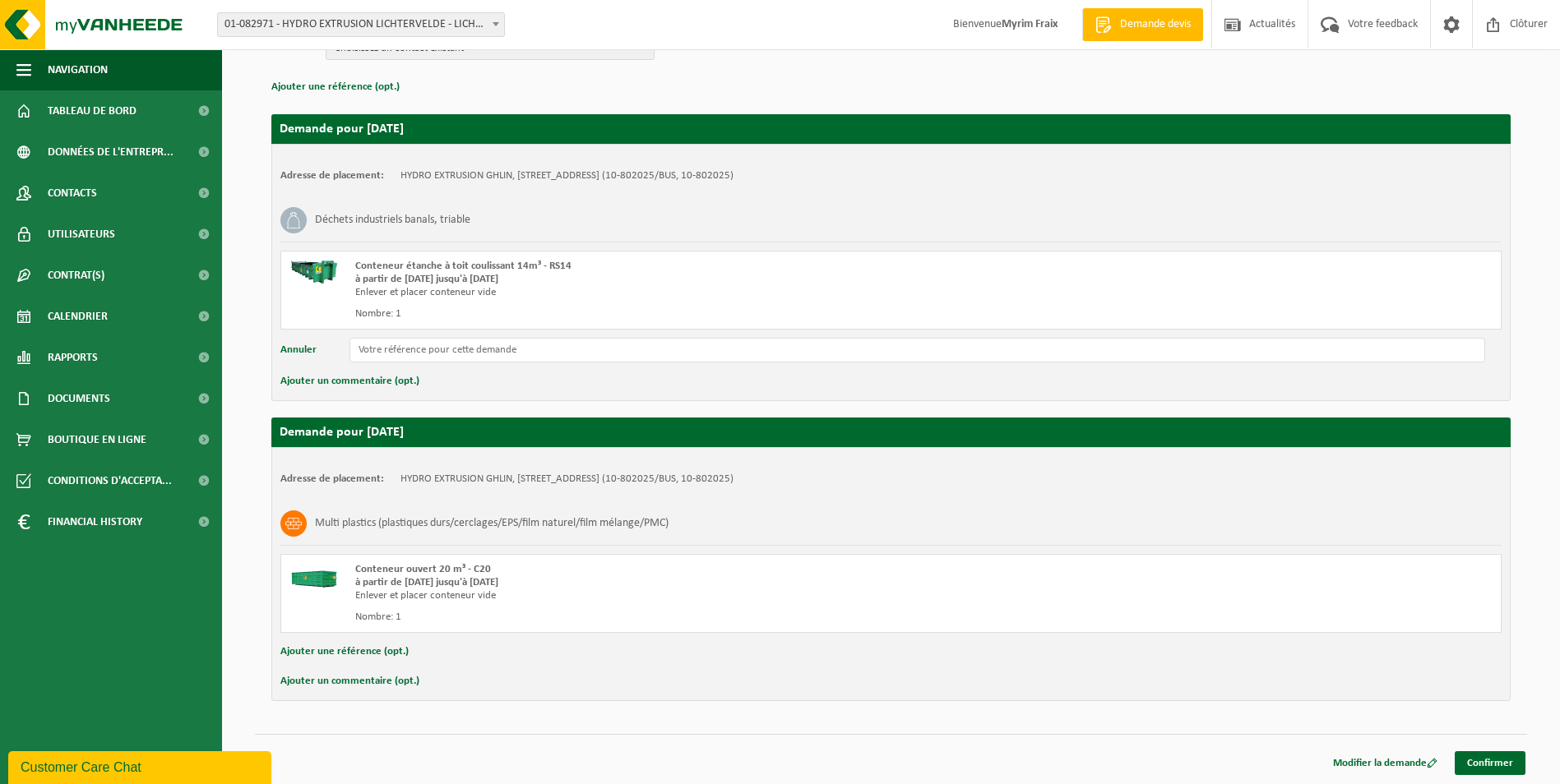
click at [389, 651] on button "Ajouter une référence (opt.)" at bounding box center [345, 652] width 128 height 22
click at [440, 657] on input "text" at bounding box center [917, 653] width 1135 height 25
type input "C201367"
click at [400, 686] on button "Ajouter un commentaire (opt.)" at bounding box center [350, 685] width 139 height 22
click at [427, 686] on input "text" at bounding box center [917, 686] width 1135 height 25
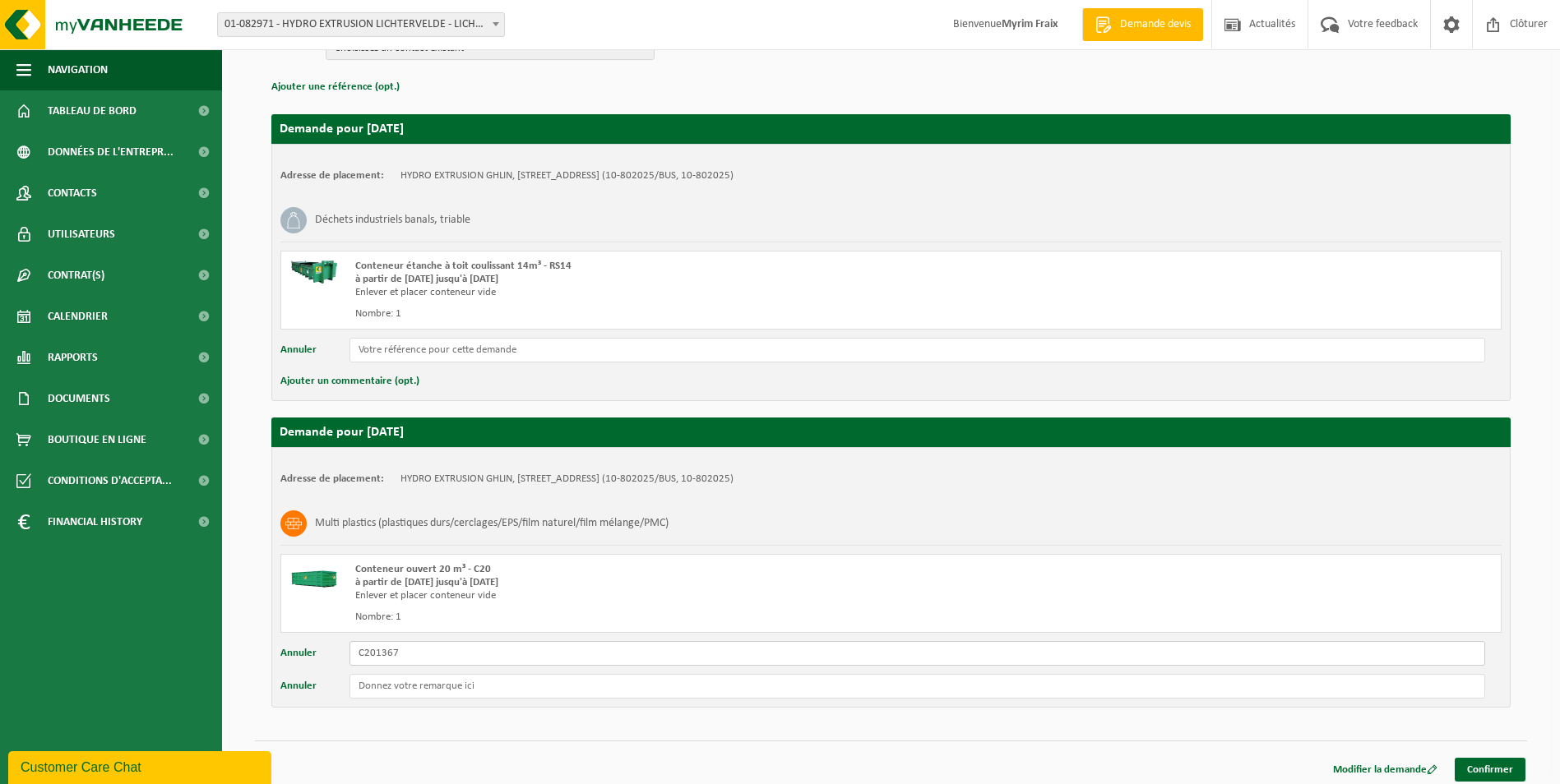
drag, startPoint x: 420, startPoint y: 656, endPoint x: 336, endPoint y: 652, distance: 84.1
click at [338, 652] on div "Annuler C201367" at bounding box center [891, 653] width 1221 height 25
click at [404, 697] on input "text" at bounding box center [917, 686] width 1135 height 25
paste input "C201367"
type input "C201367"
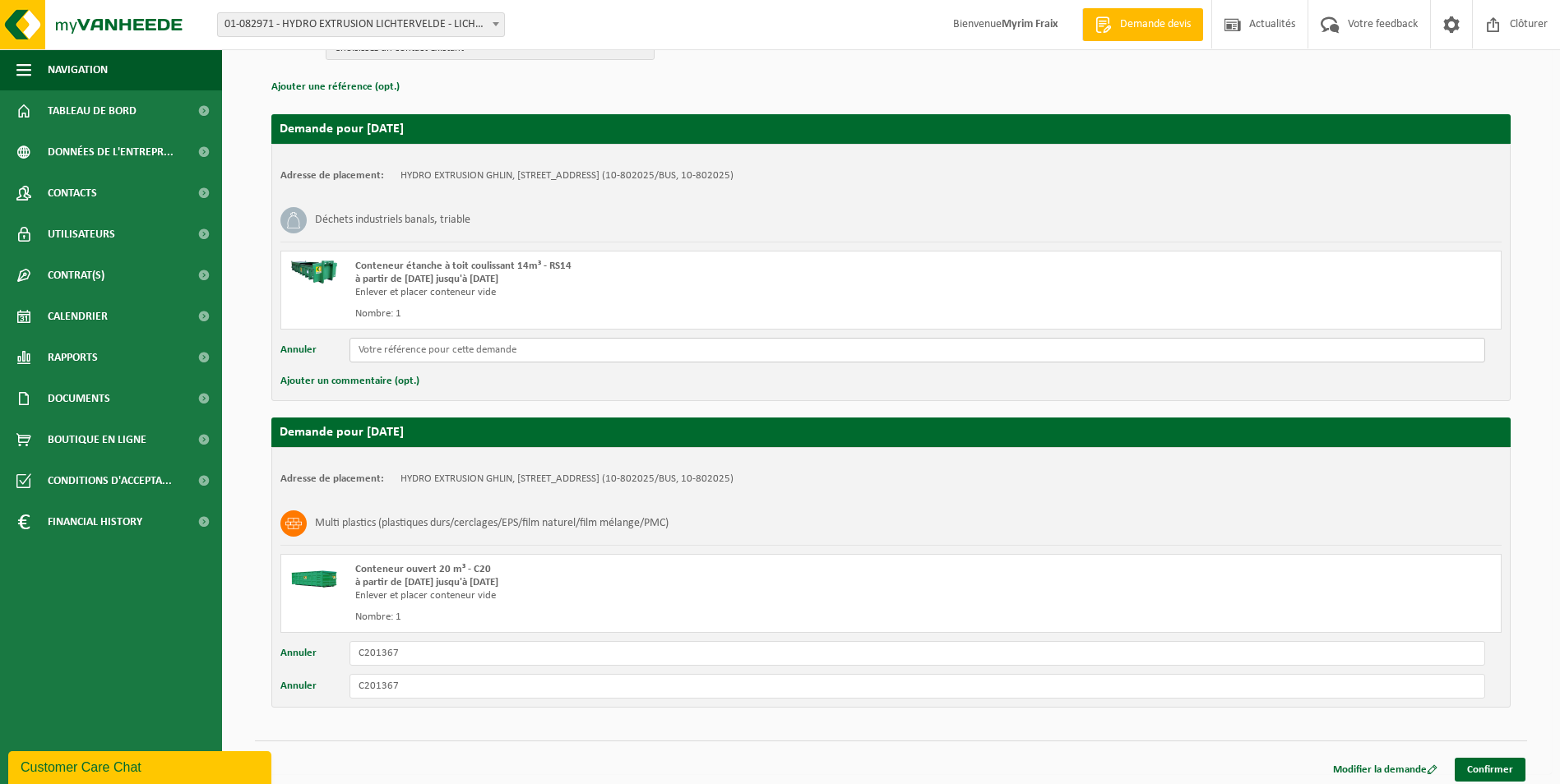
click at [396, 345] on input "text" at bounding box center [917, 350] width 1135 height 25
click at [394, 376] on button "Ajouter un commentaire (opt.)" at bounding box center [350, 381] width 139 height 22
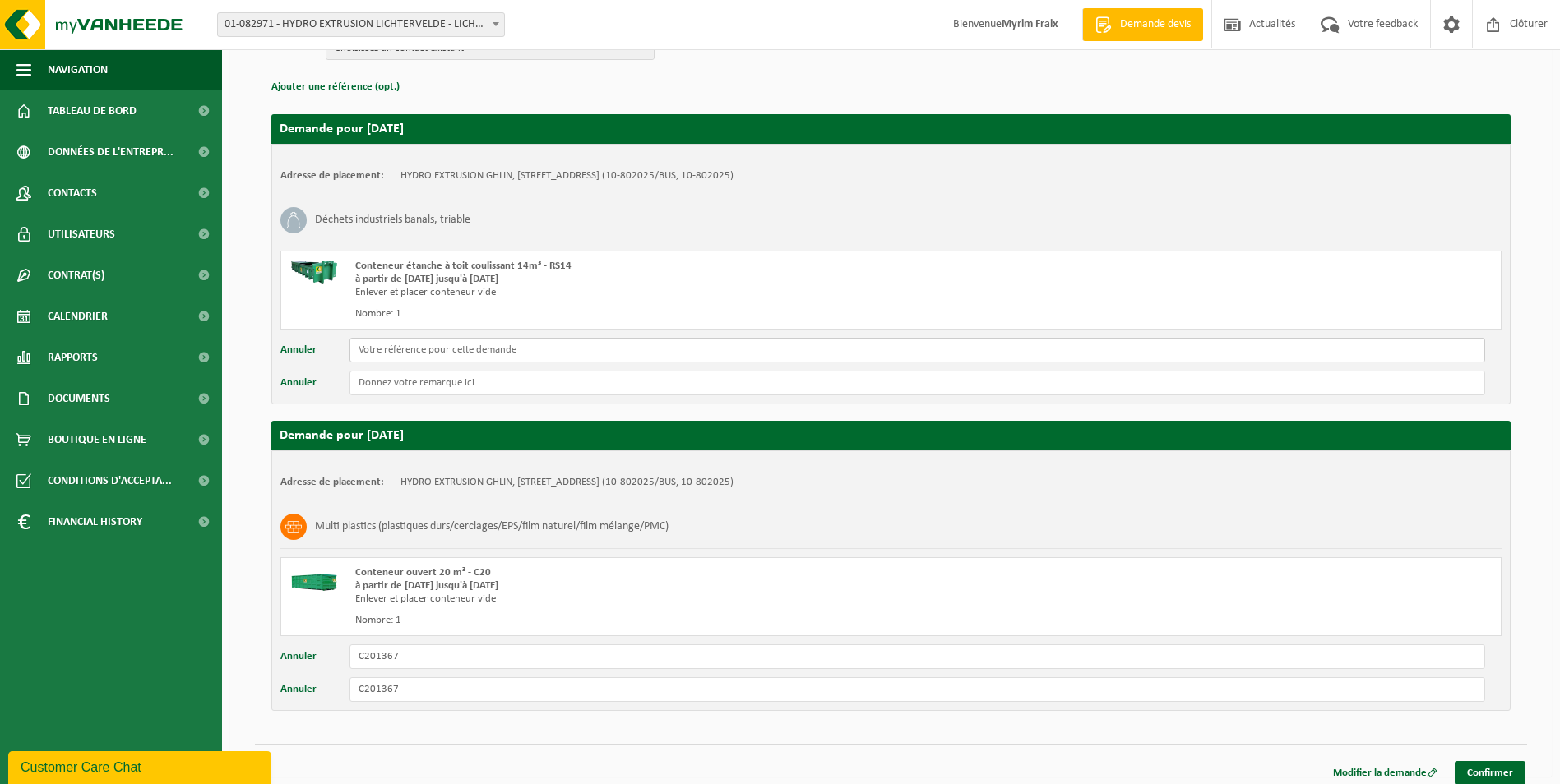
click at [394, 355] on input "text" at bounding box center [917, 350] width 1135 height 25
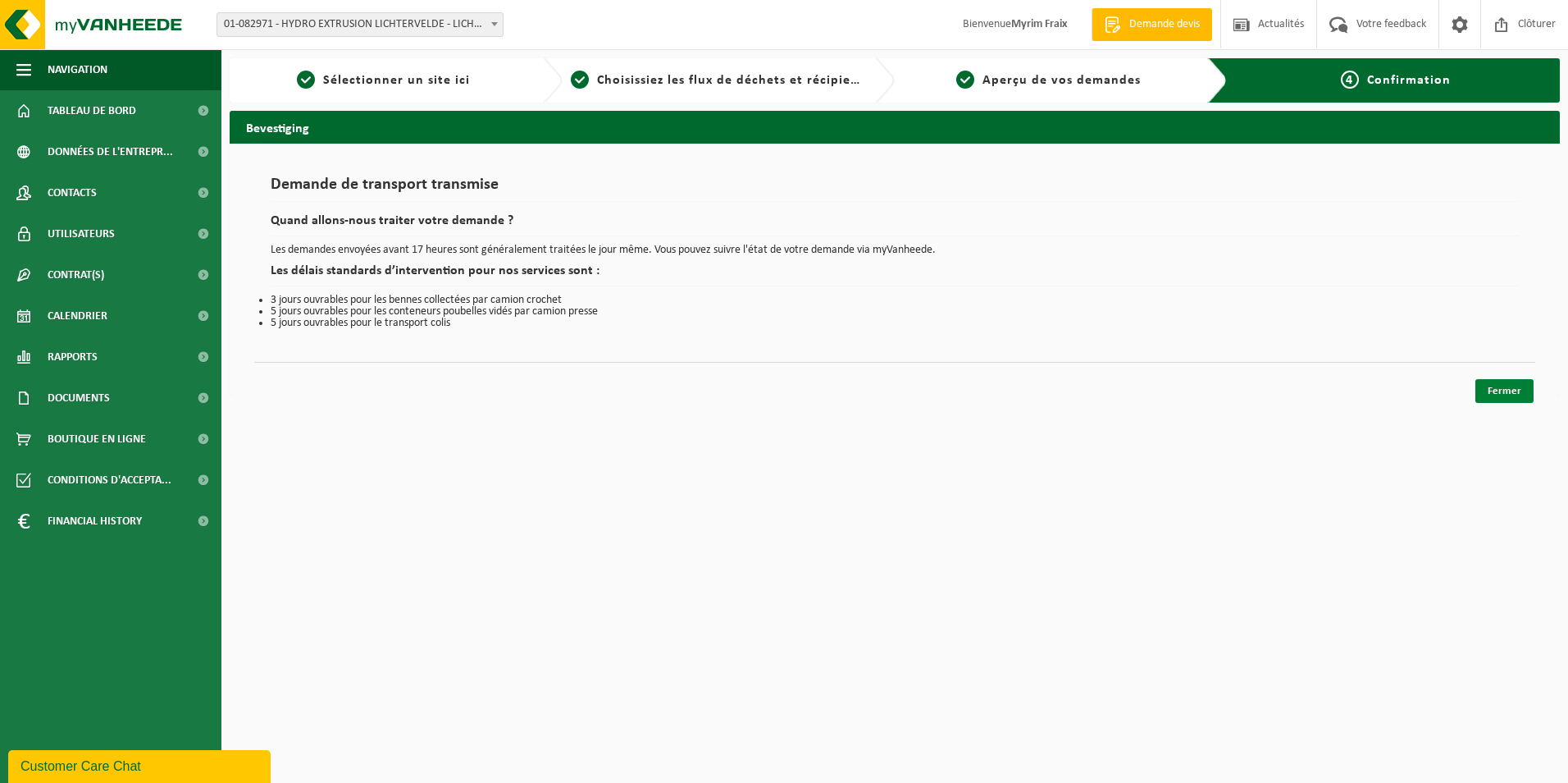
click at [1498, 385] on link "Fermer" at bounding box center [1504, 391] width 58 height 24
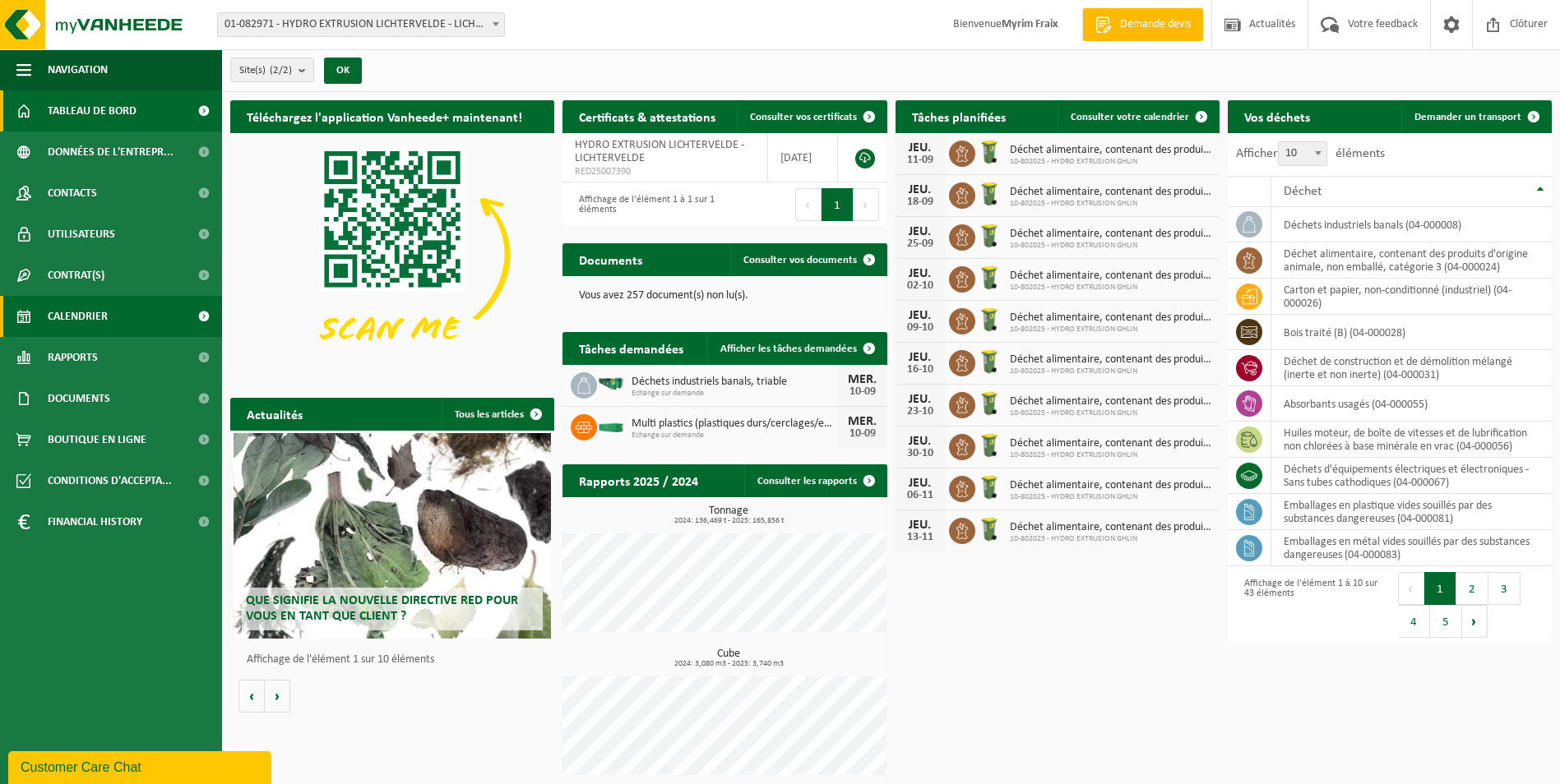
click at [105, 308] on span "Calendrier" at bounding box center [77, 316] width 60 height 41
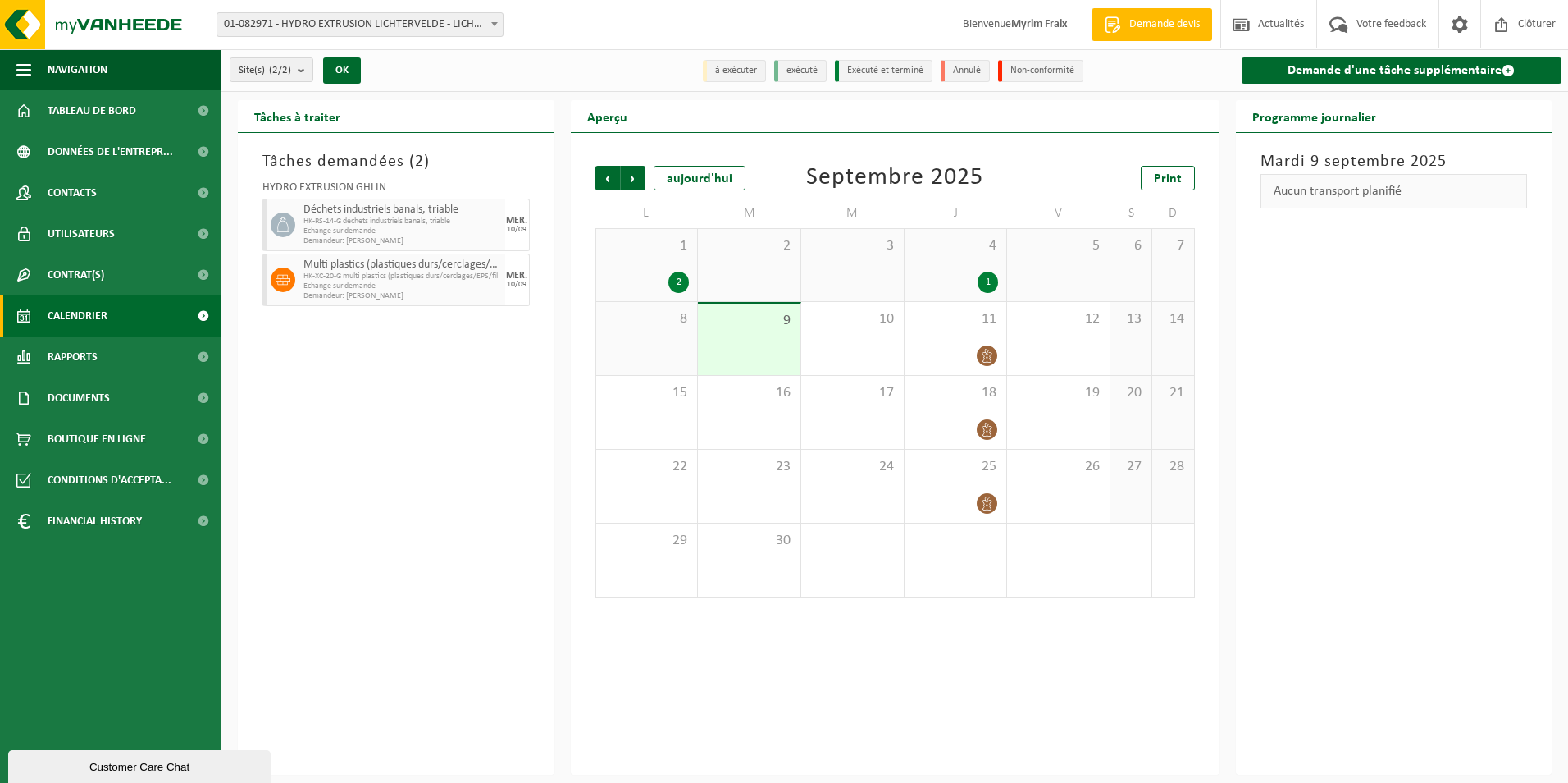
click at [958, 260] on div "4 1" at bounding box center [956, 265] width 102 height 72
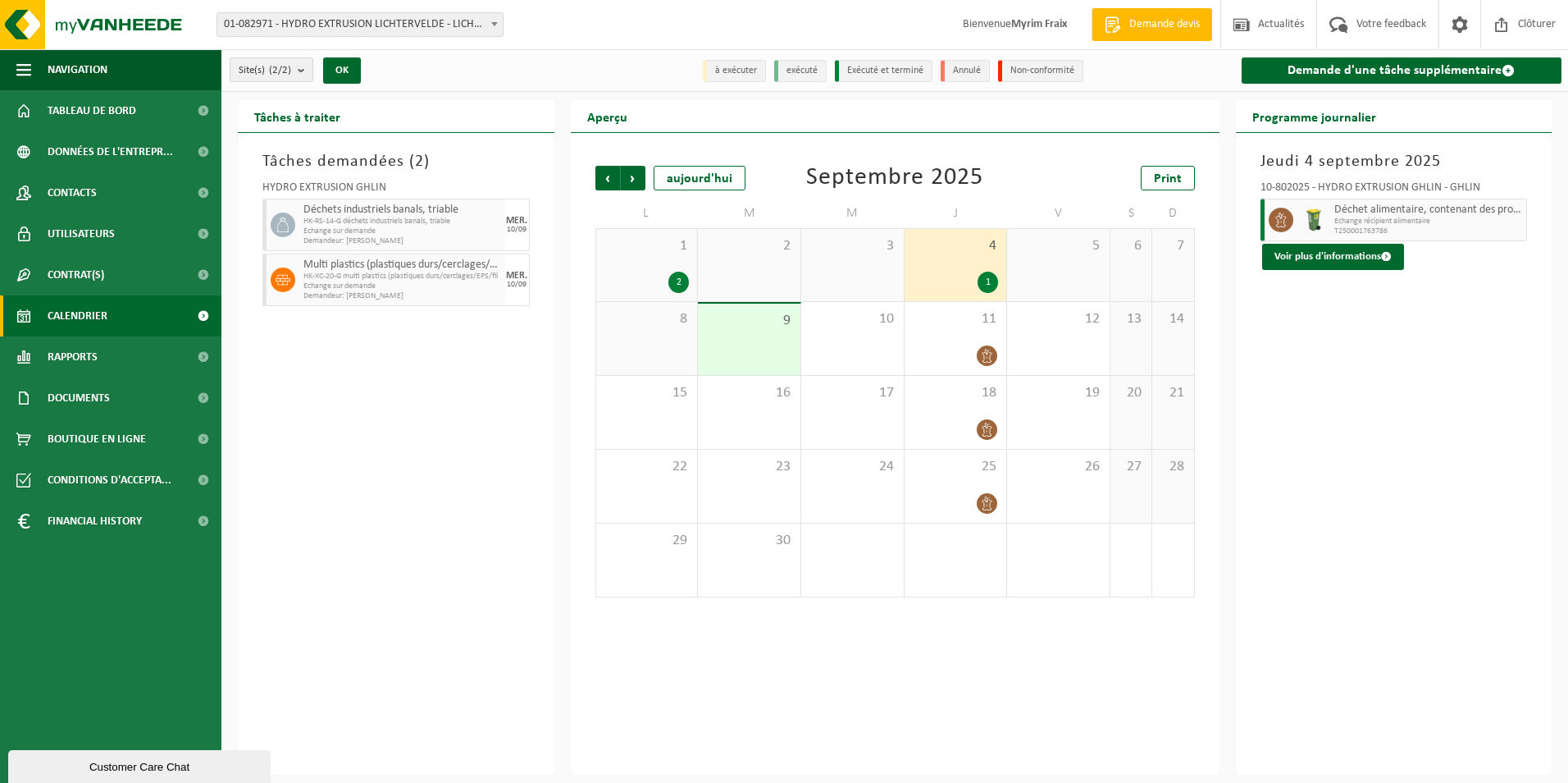
click at [682, 280] on div "2" at bounding box center [678, 282] width 21 height 22
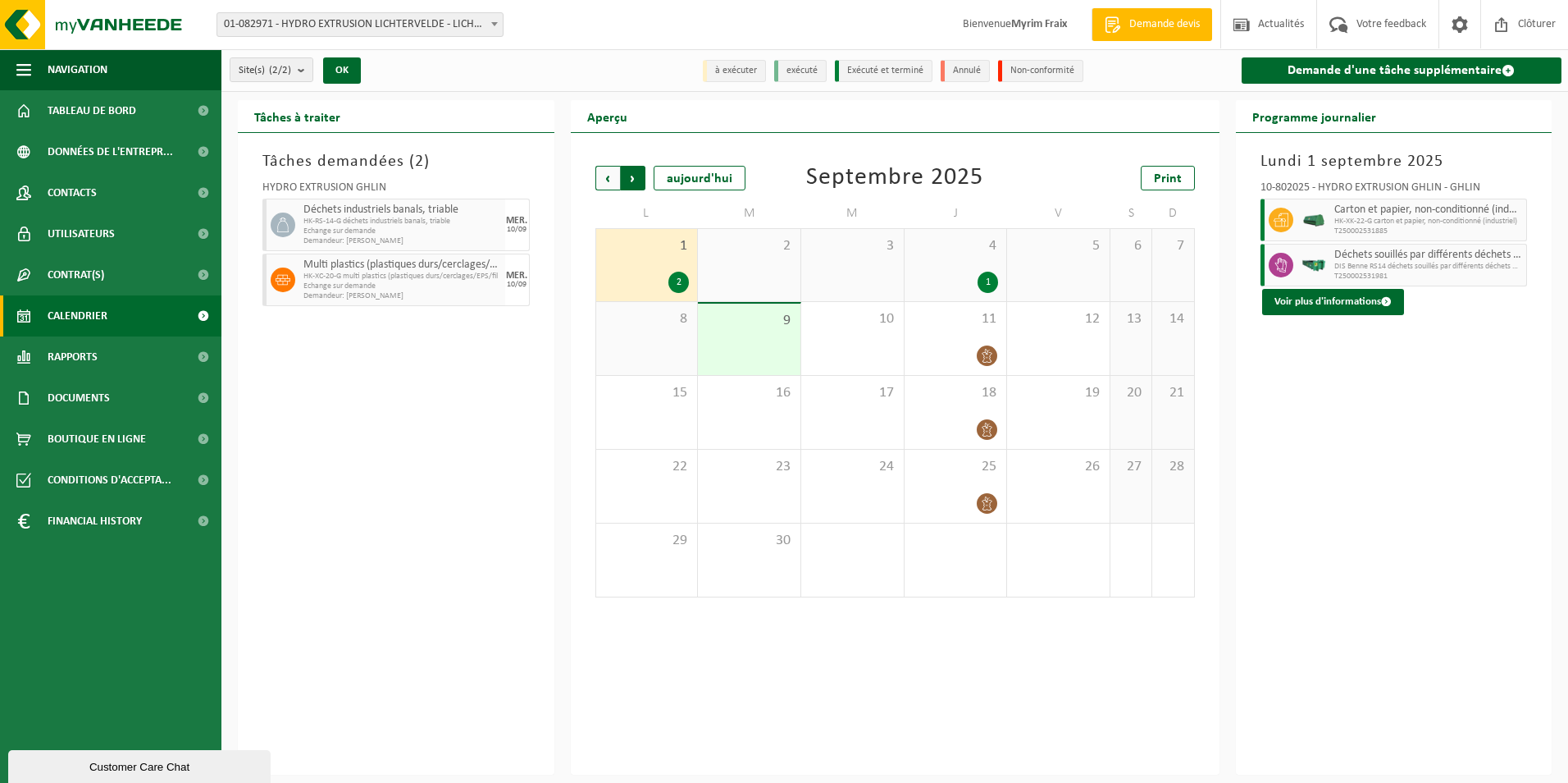
click at [610, 173] on span "Précédent" at bounding box center [608, 178] width 25 height 25
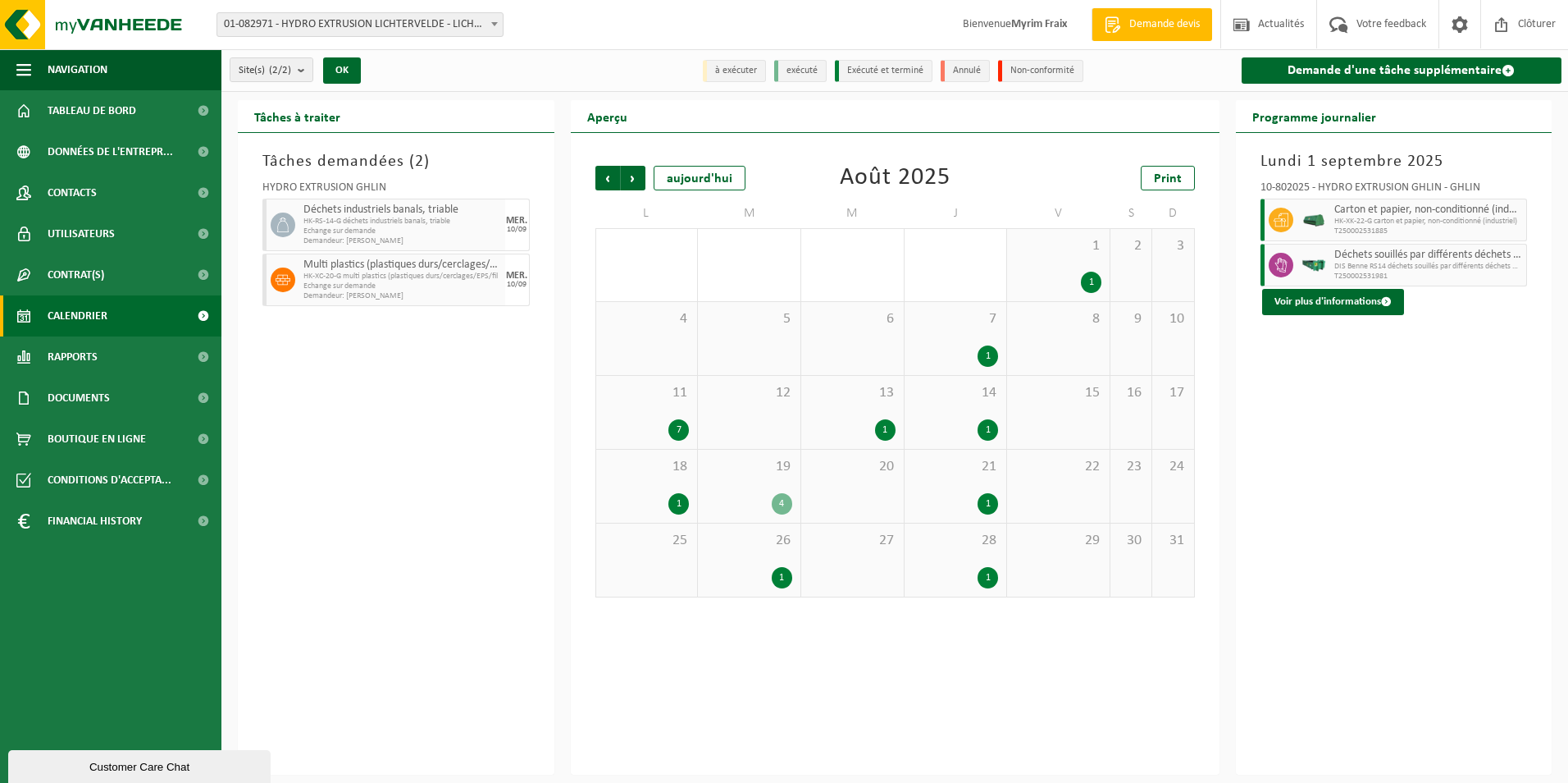
click at [789, 573] on div "1" at bounding box center [782, 578] width 21 height 22
click at [960, 568] on div "1" at bounding box center [957, 578] width 87 height 22
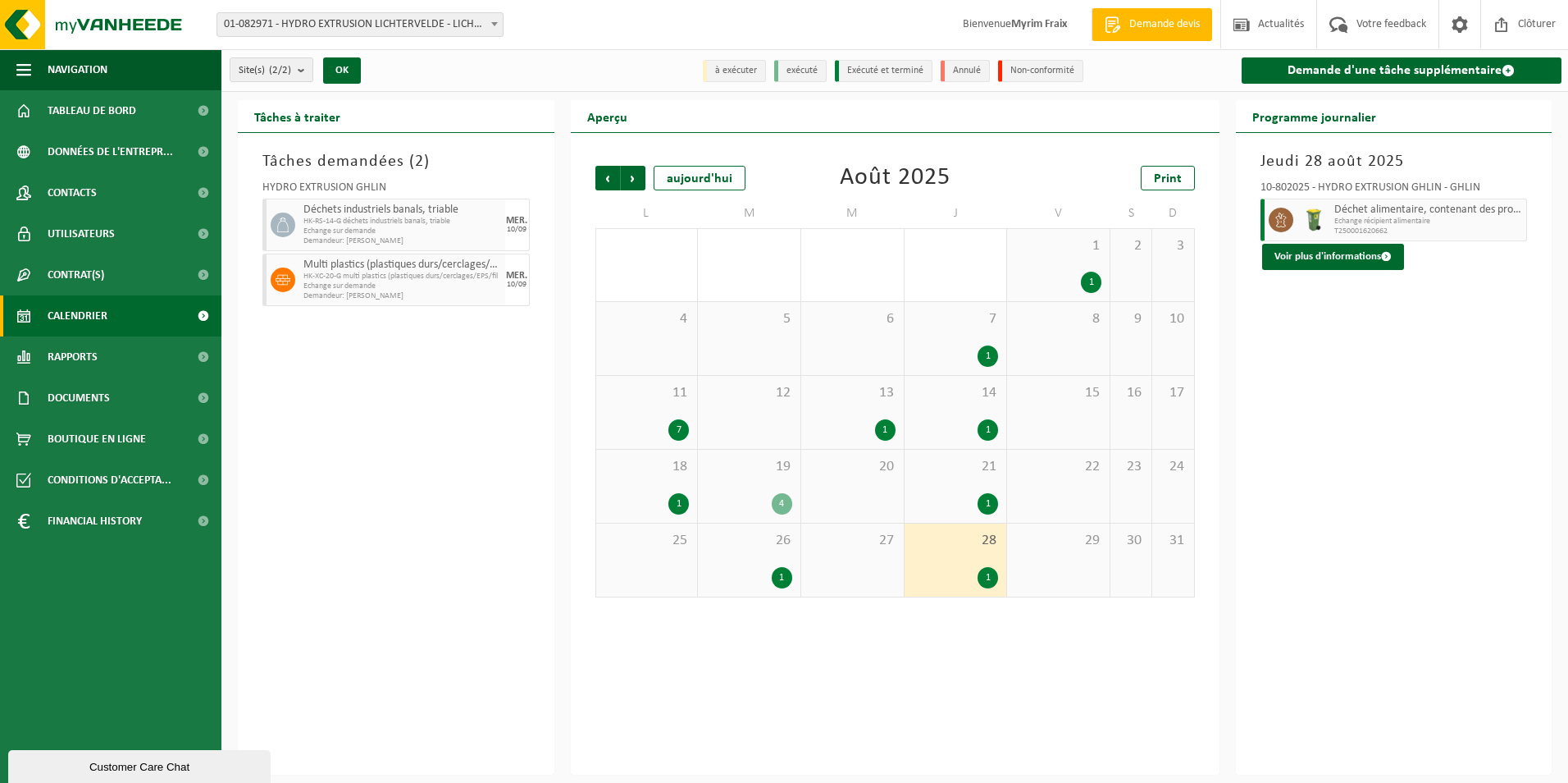
click at [969, 483] on div "21 1" at bounding box center [956, 486] width 102 height 73
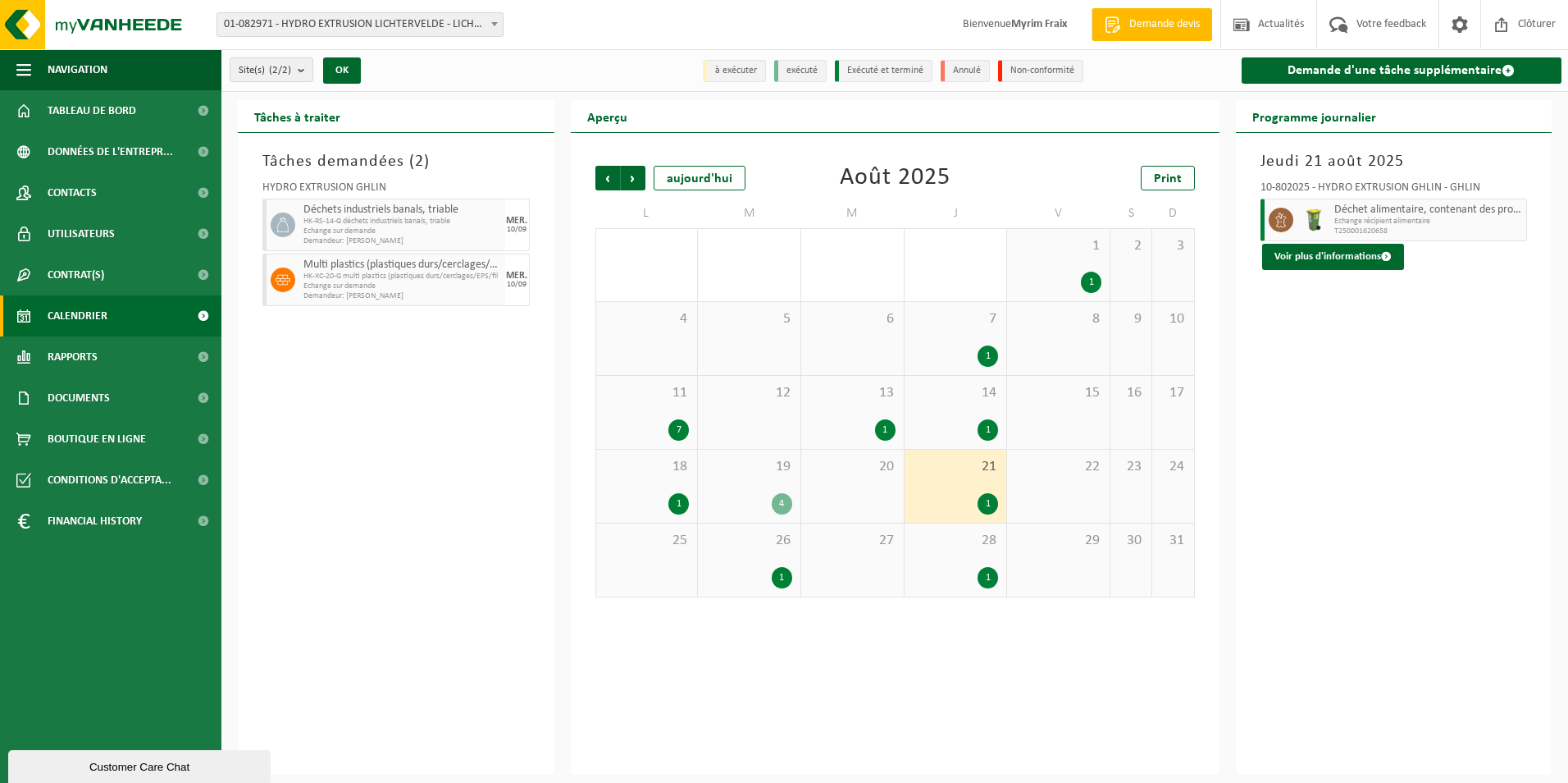
click at [995, 503] on div "1" at bounding box center [988, 504] width 21 height 22
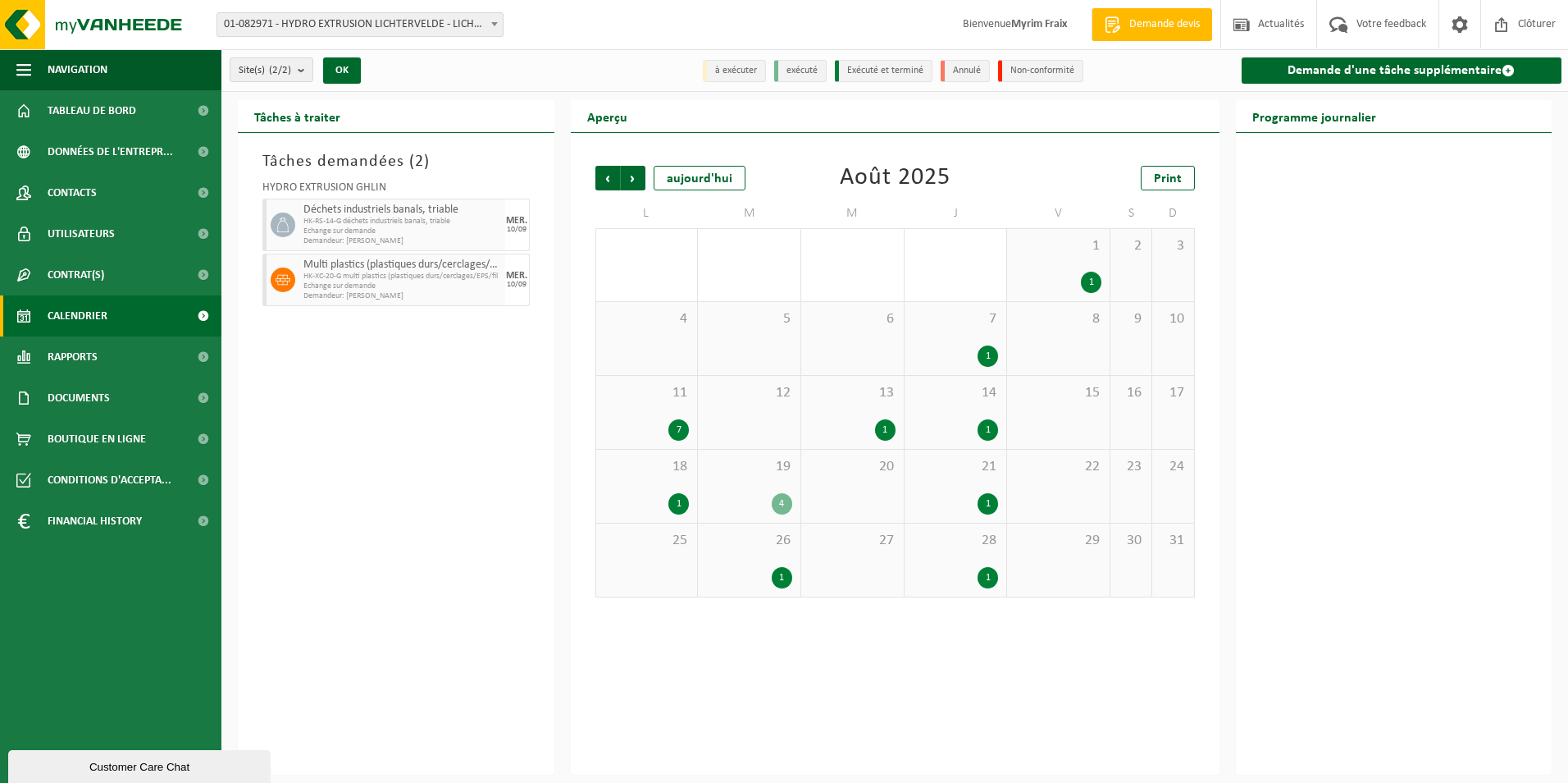
click at [988, 496] on div "1" at bounding box center [988, 504] width 21 height 22
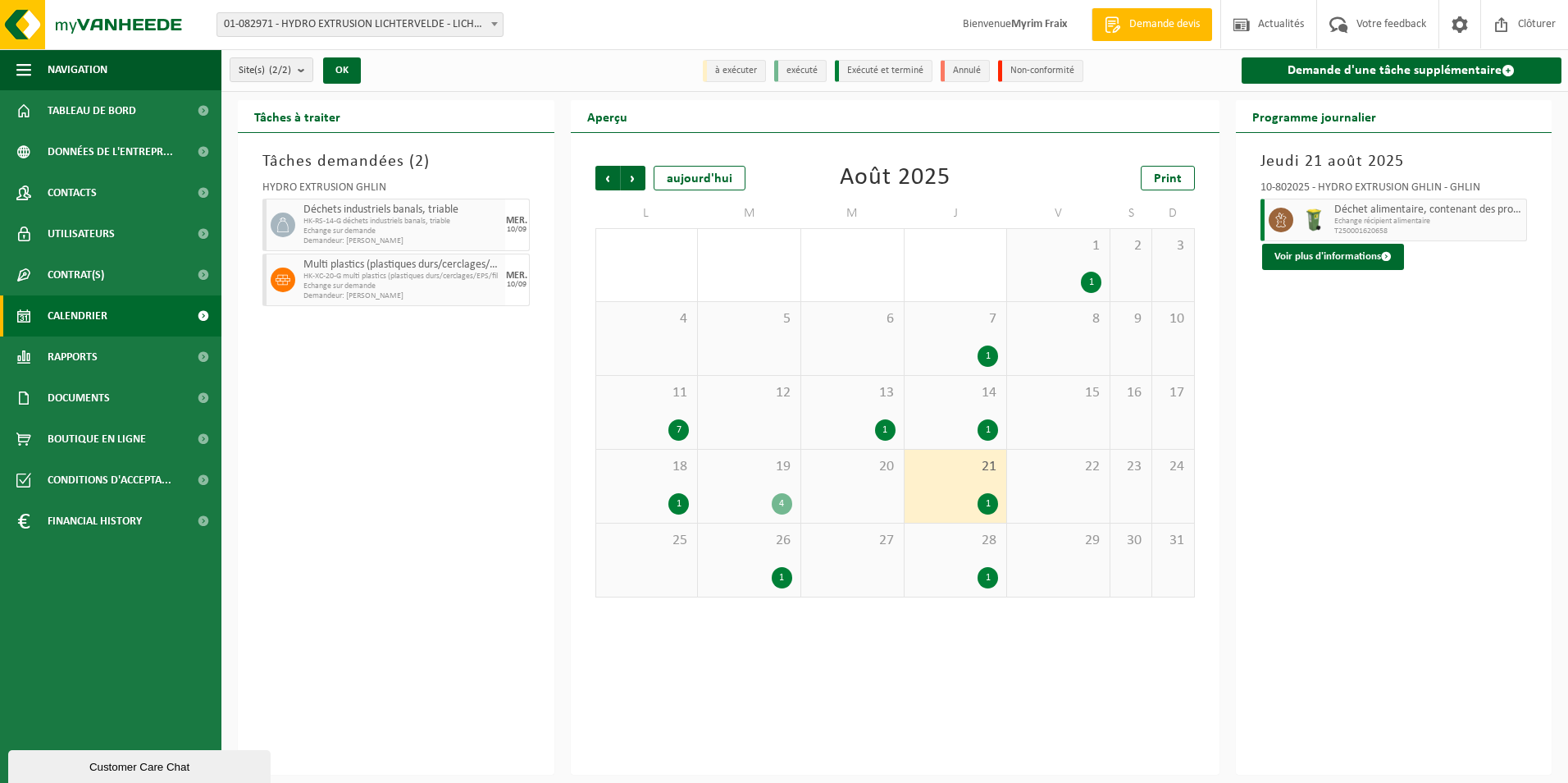
click at [787, 502] on div "4" at bounding box center [782, 504] width 21 height 22
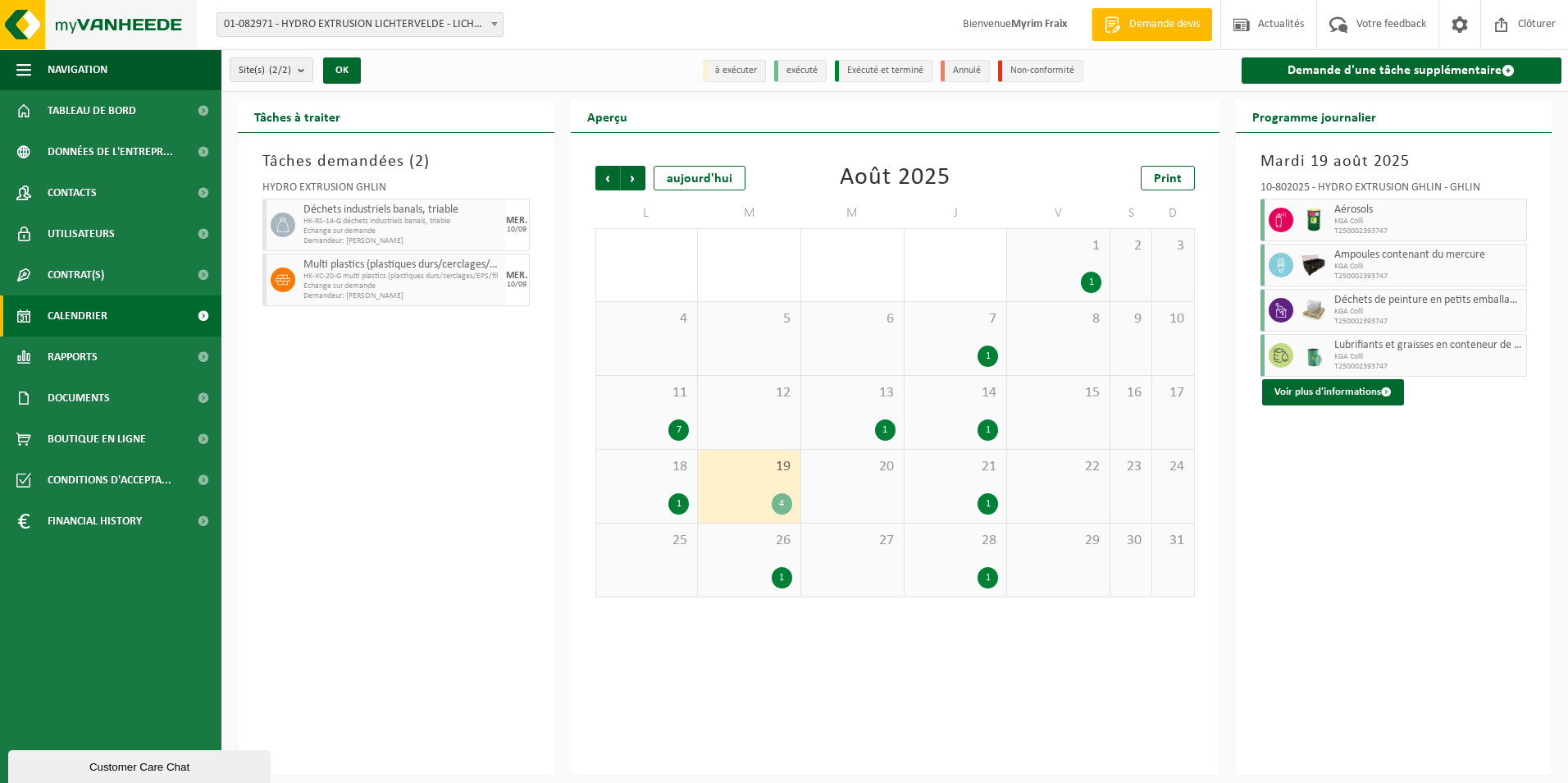
click at [101, 34] on img at bounding box center [98, 25] width 197 height 49
